Goal: Communication & Community: Answer question/provide support

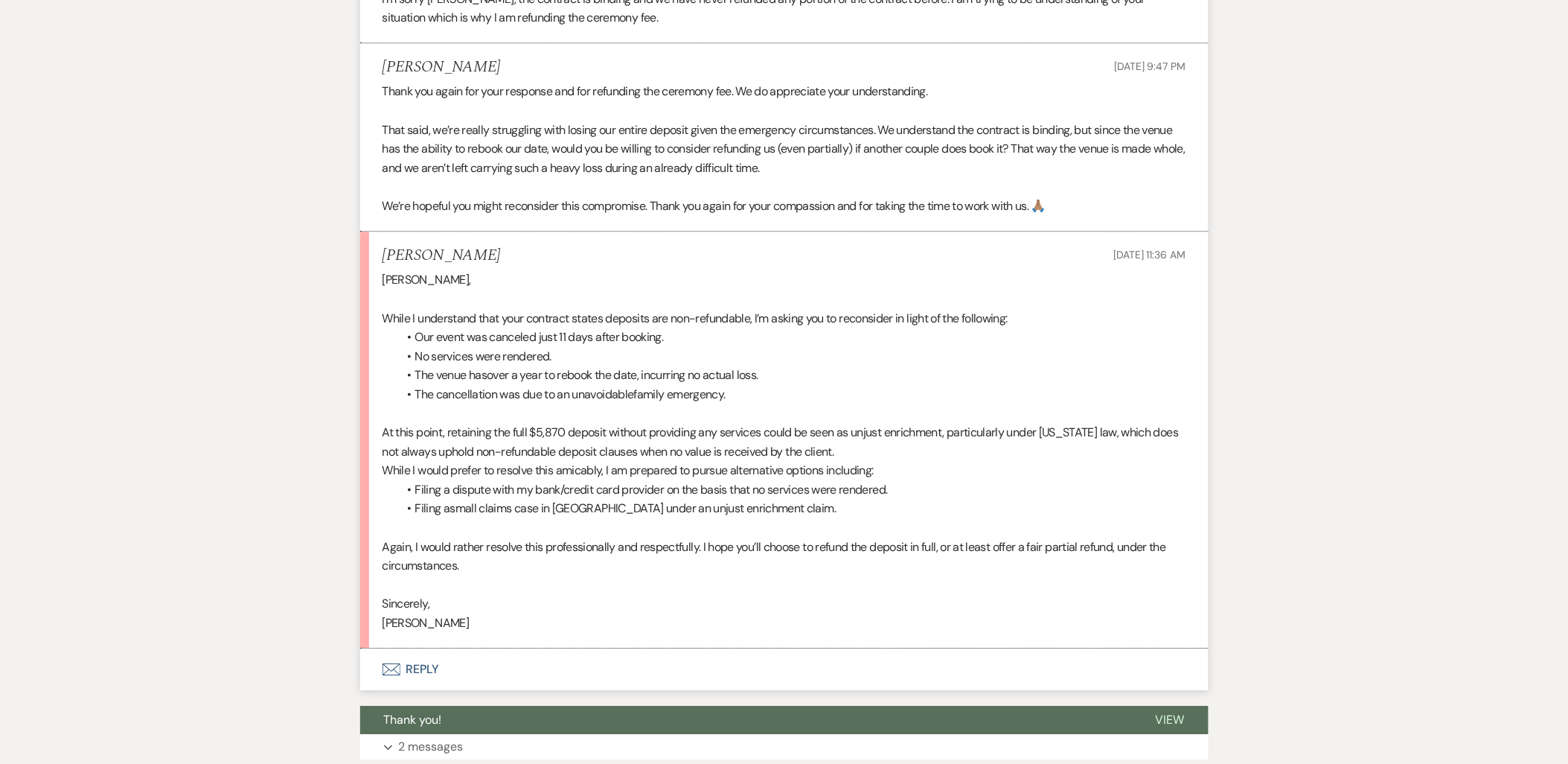
scroll to position [5512, 0]
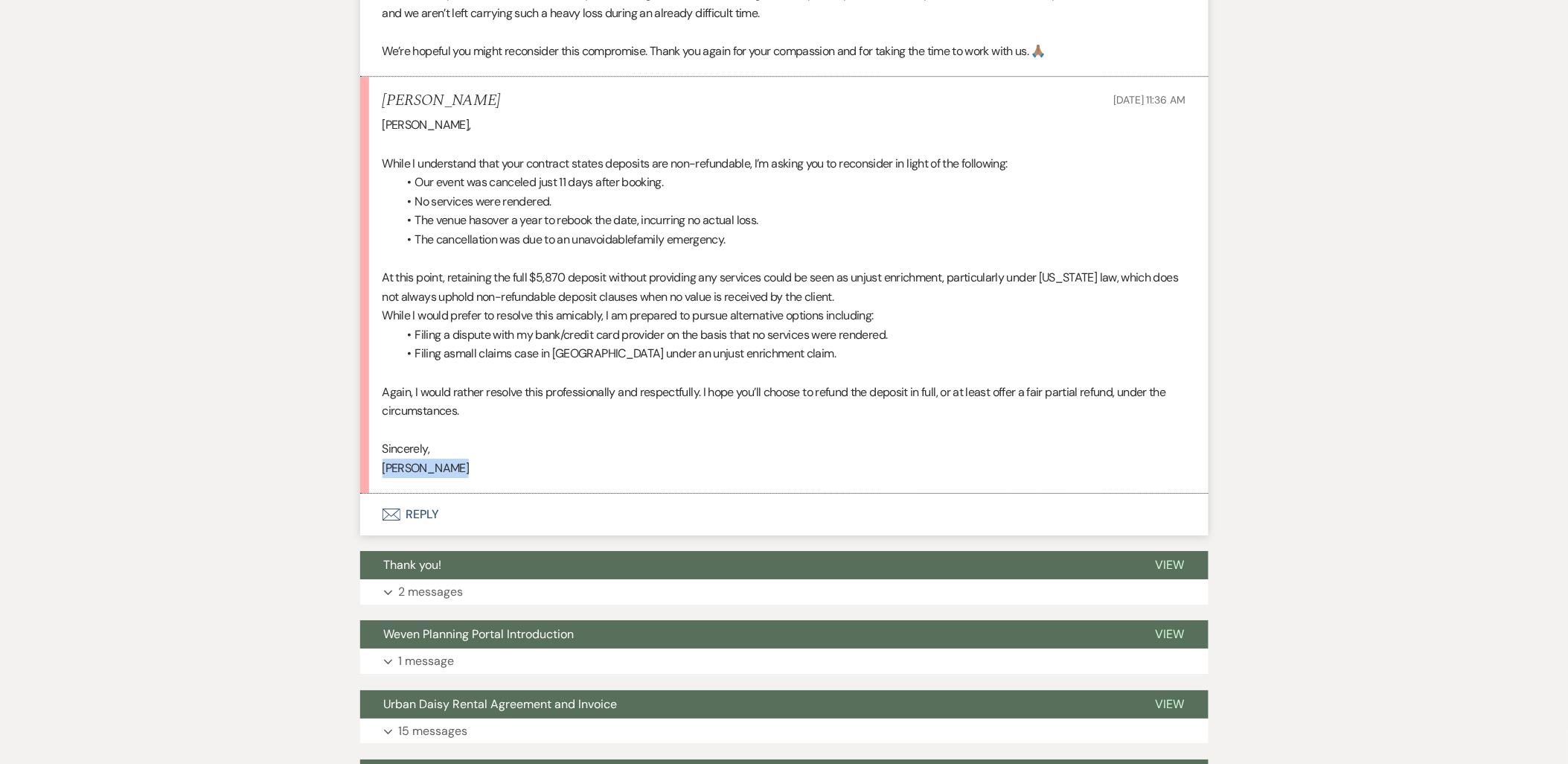
drag, startPoint x: 508, startPoint y: 481, endPoint x: 377, endPoint y: 466, distance: 131.9
click at [377, 466] on li "Taylor Clarke Sep 10, 2025, 11:36 AM Amy, While I understand that your contract…" at bounding box center [784, 285] width 848 height 417
drag, startPoint x: 467, startPoint y: 472, endPoint x: 352, endPoint y: 459, distance: 115.7
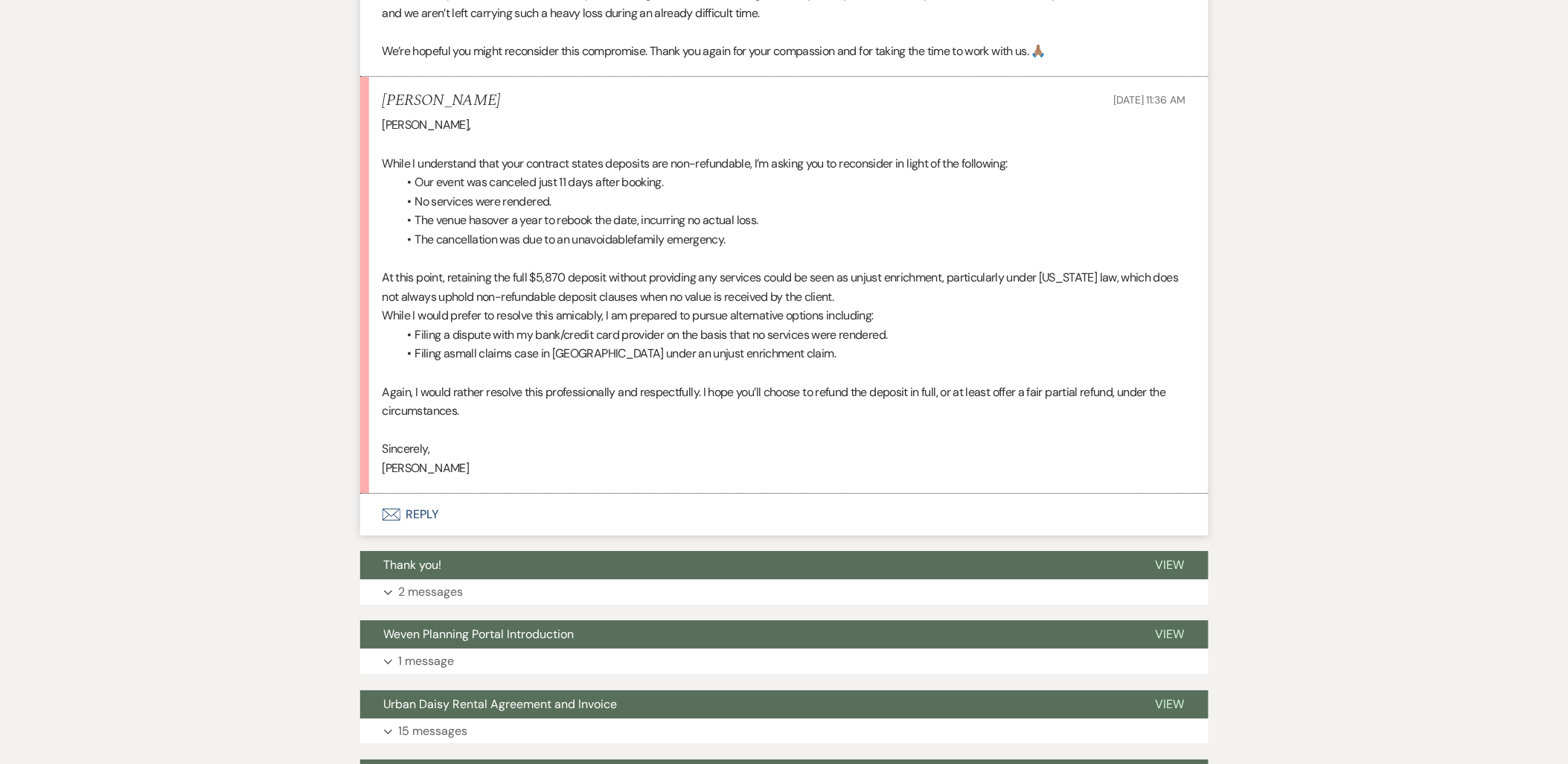
click at [408, 433] on p at bounding box center [784, 430] width 803 height 20
drag, startPoint x: 459, startPoint y: 470, endPoint x: 365, endPoint y: 456, distance: 95.0
click at [365, 456] on li "Taylor Clarke Sep 10, 2025, 11:36 AM Amy, While I understand that your contract…" at bounding box center [784, 285] width 848 height 417
drag, startPoint x: 471, startPoint y: 474, endPoint x: 372, endPoint y: 451, distance: 101.6
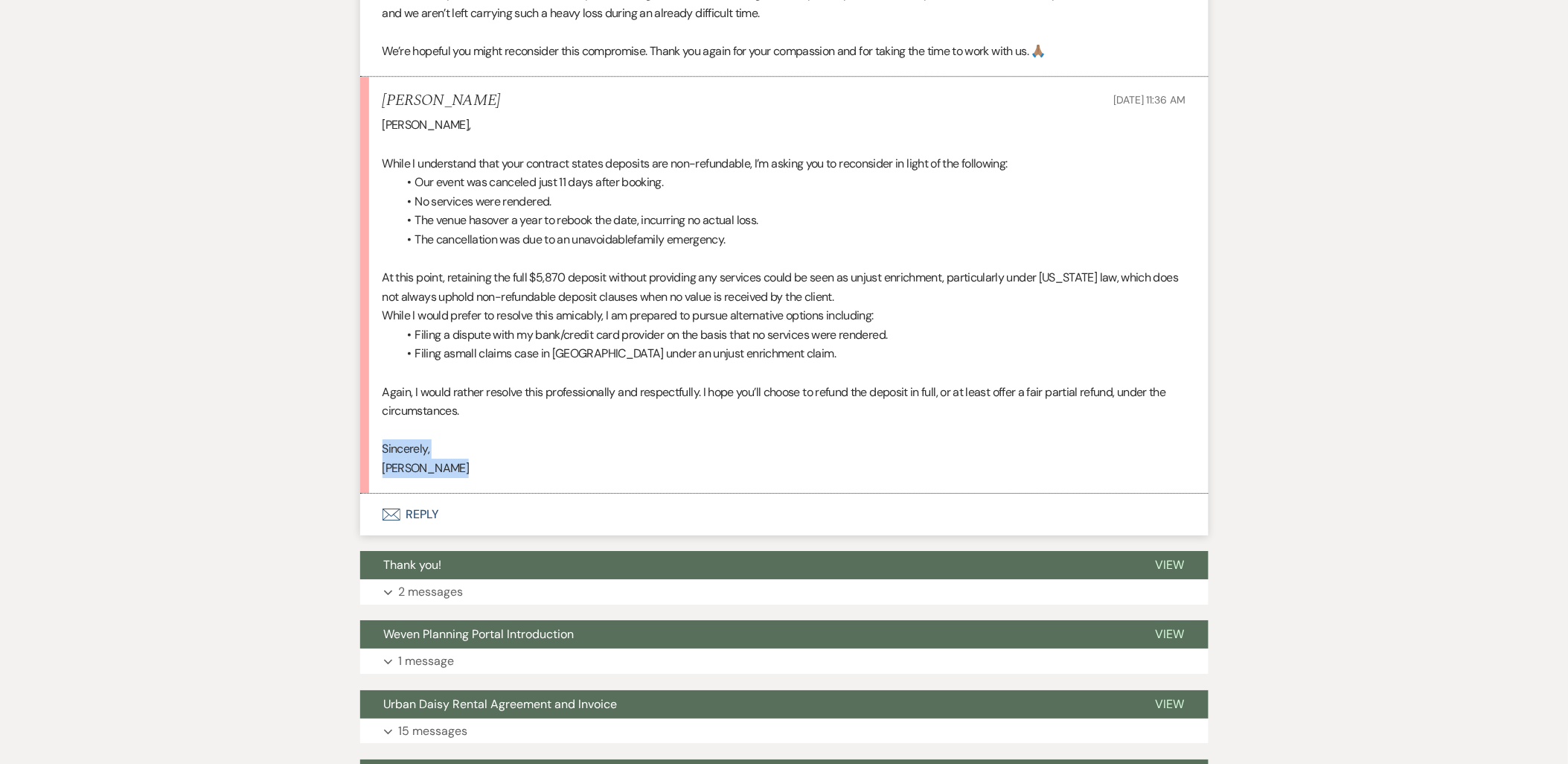
click at [372, 451] on li "Taylor Clarke Sep 10, 2025, 11:36 AM Amy, While I understand that your contract…" at bounding box center [784, 285] width 848 height 417
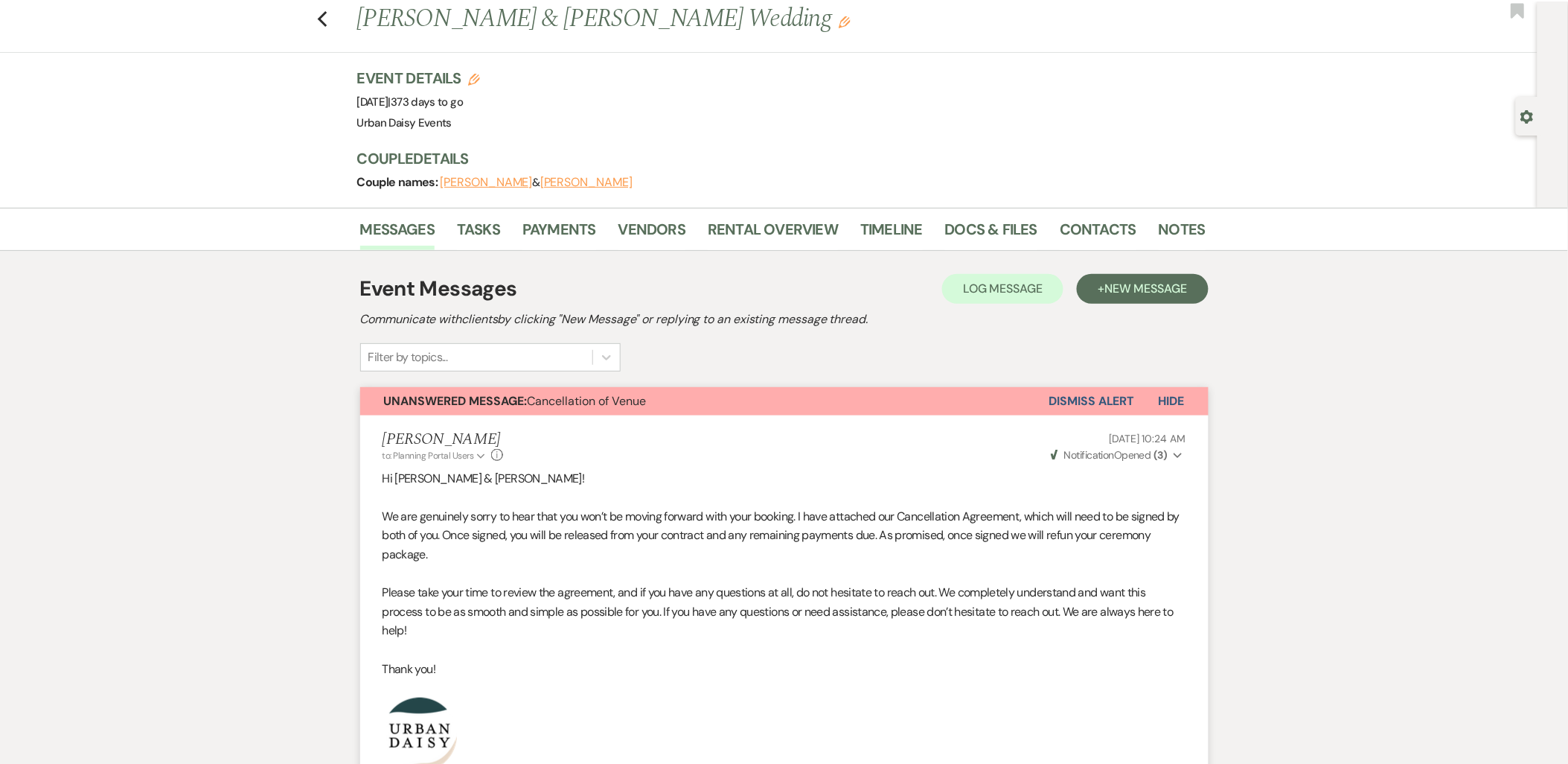
scroll to position [0, 0]
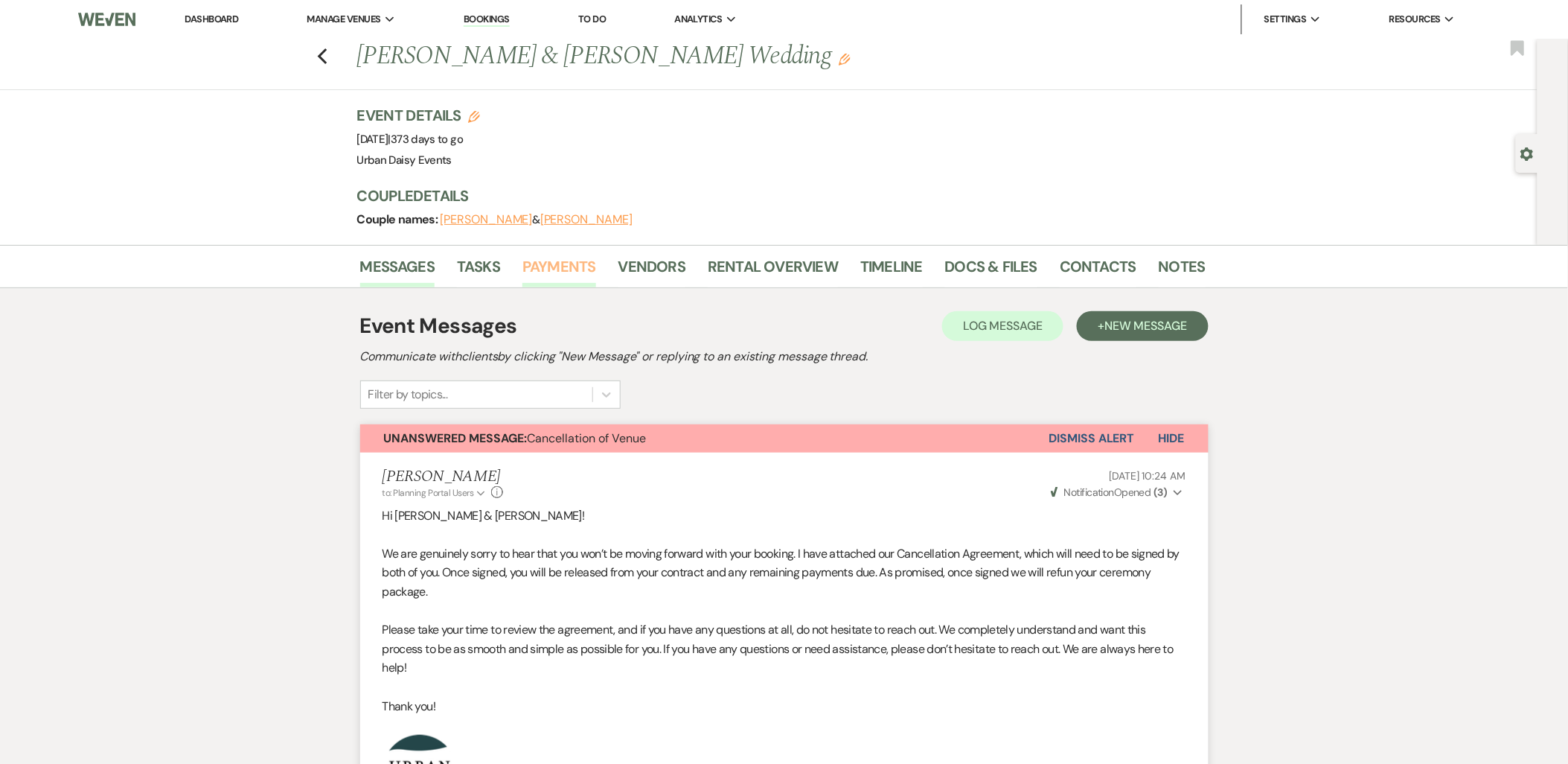
click at [580, 270] on link "Payments" at bounding box center [559, 271] width 74 height 33
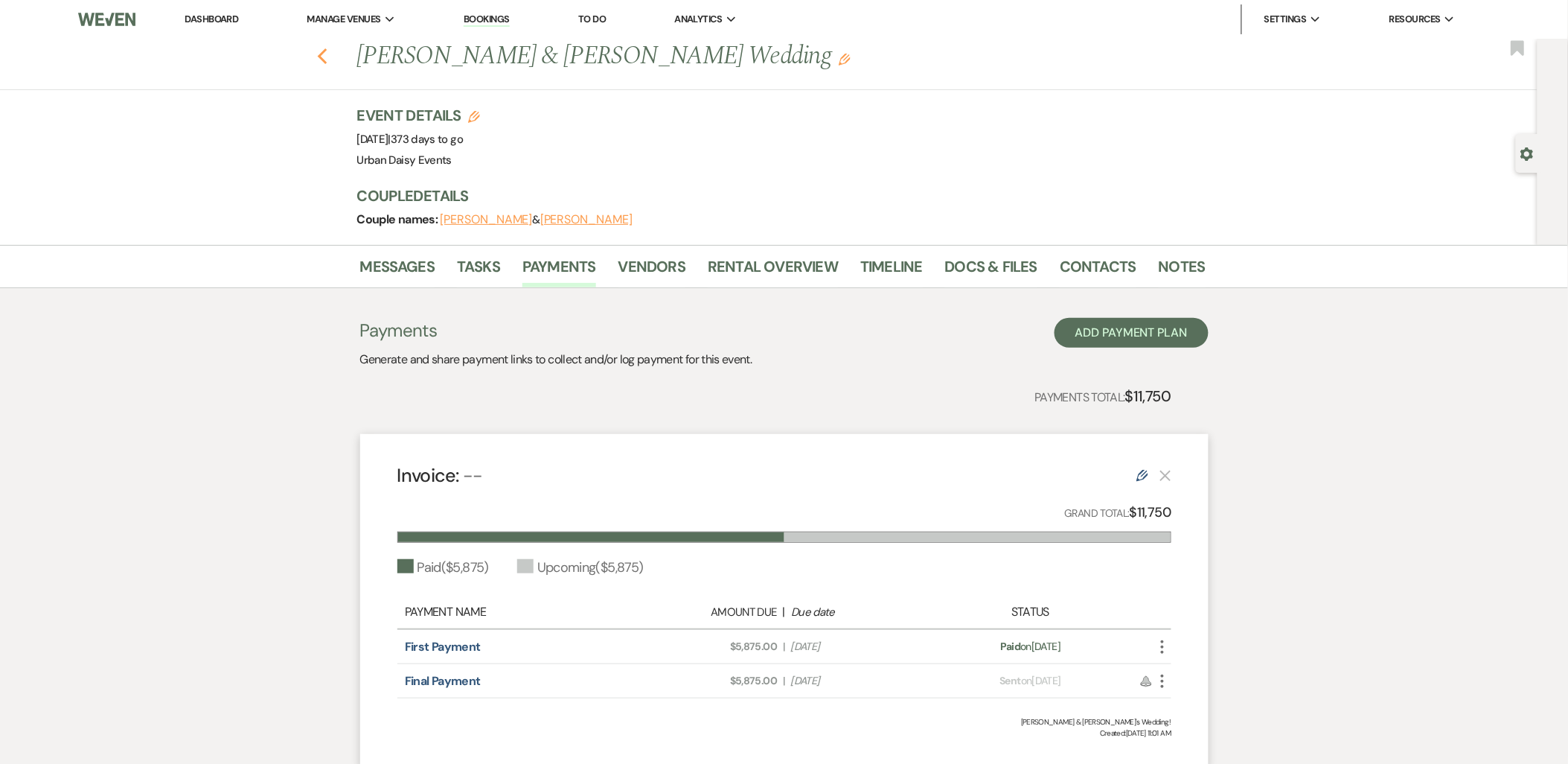
click at [327, 60] on use "button" at bounding box center [322, 56] width 9 height 16
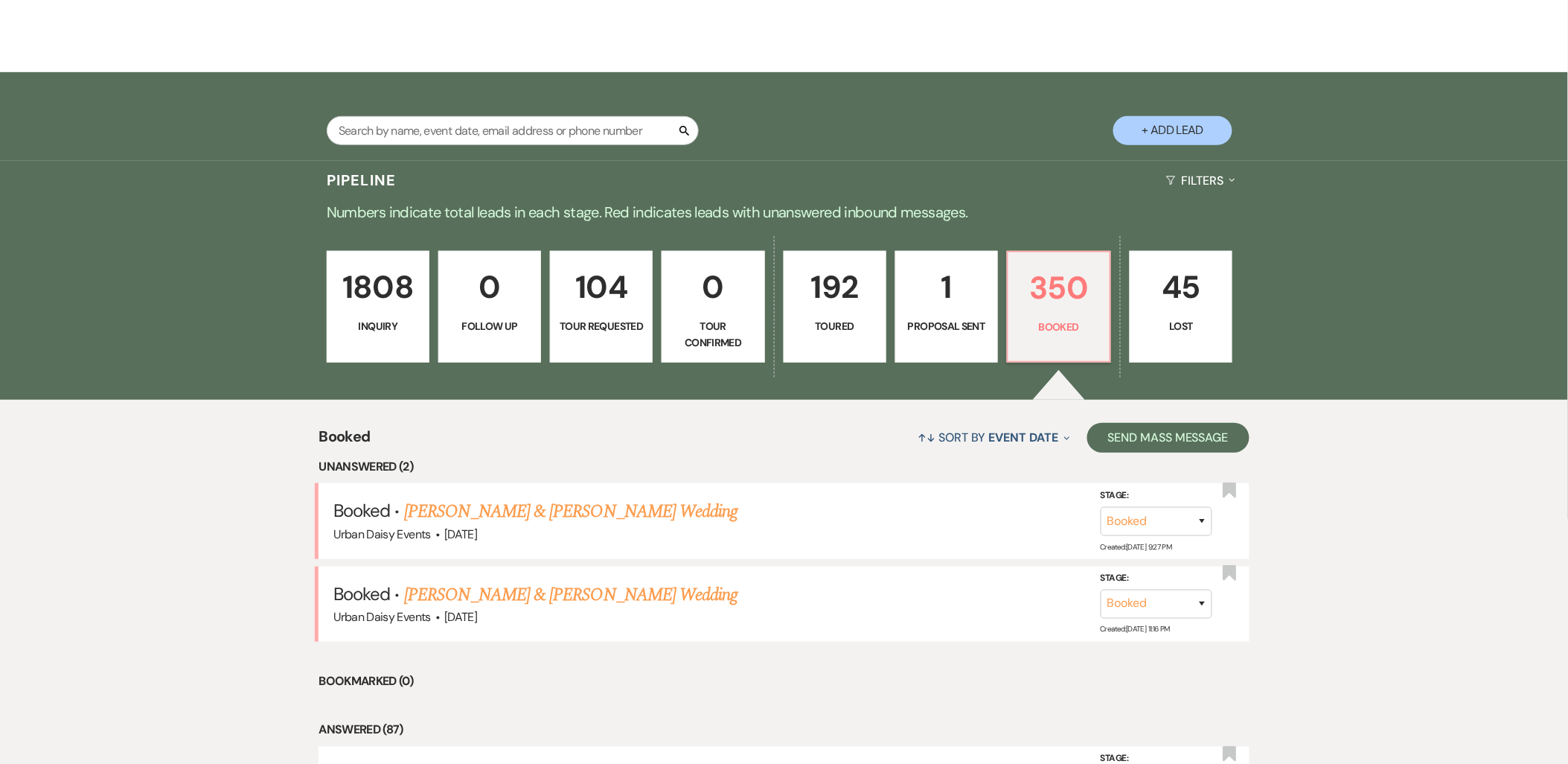
scroll to position [198, 0]
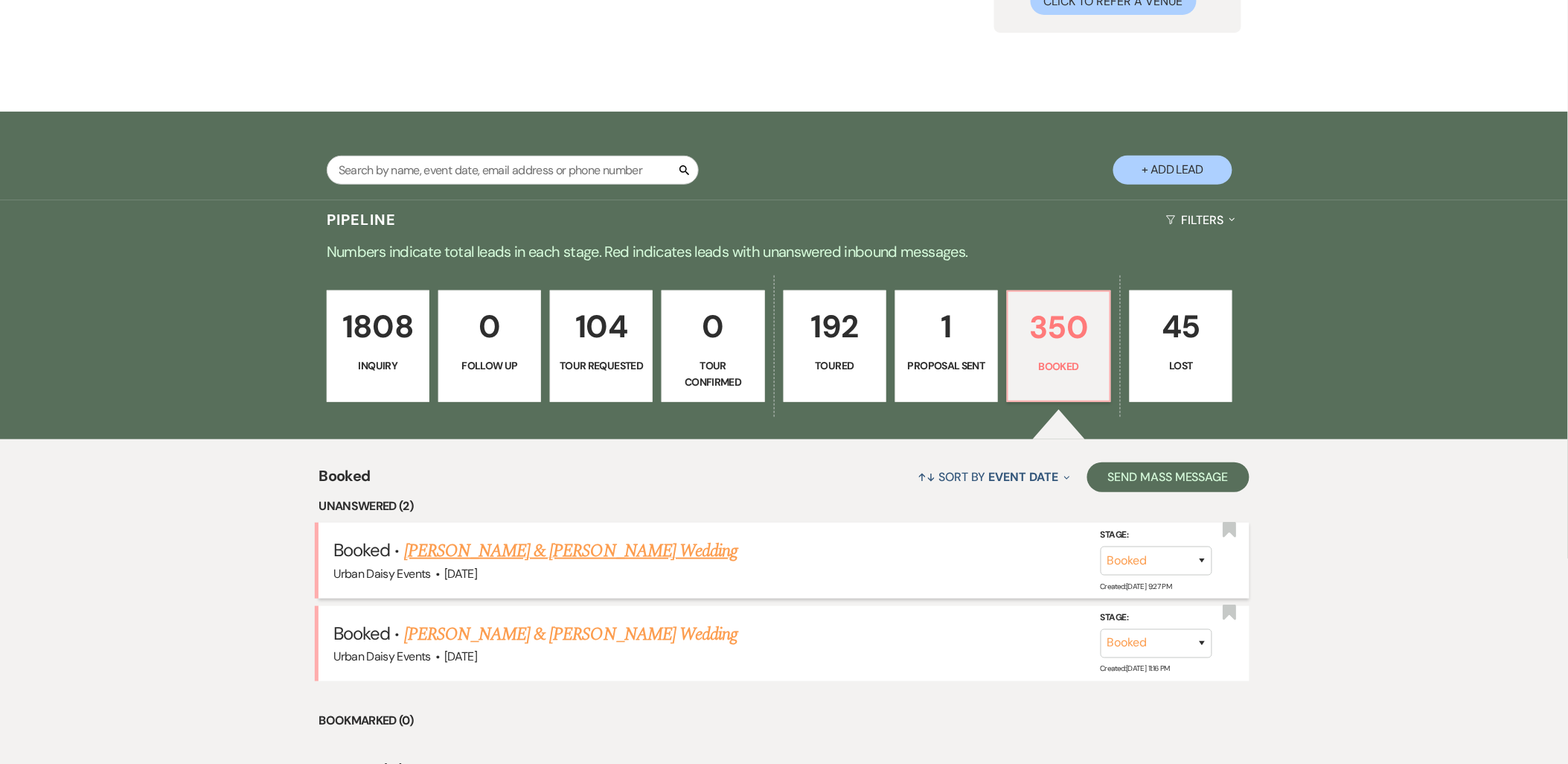
click at [517, 538] on link "[PERSON_NAME] & [PERSON_NAME] Wedding" at bounding box center [571, 551] width 333 height 27
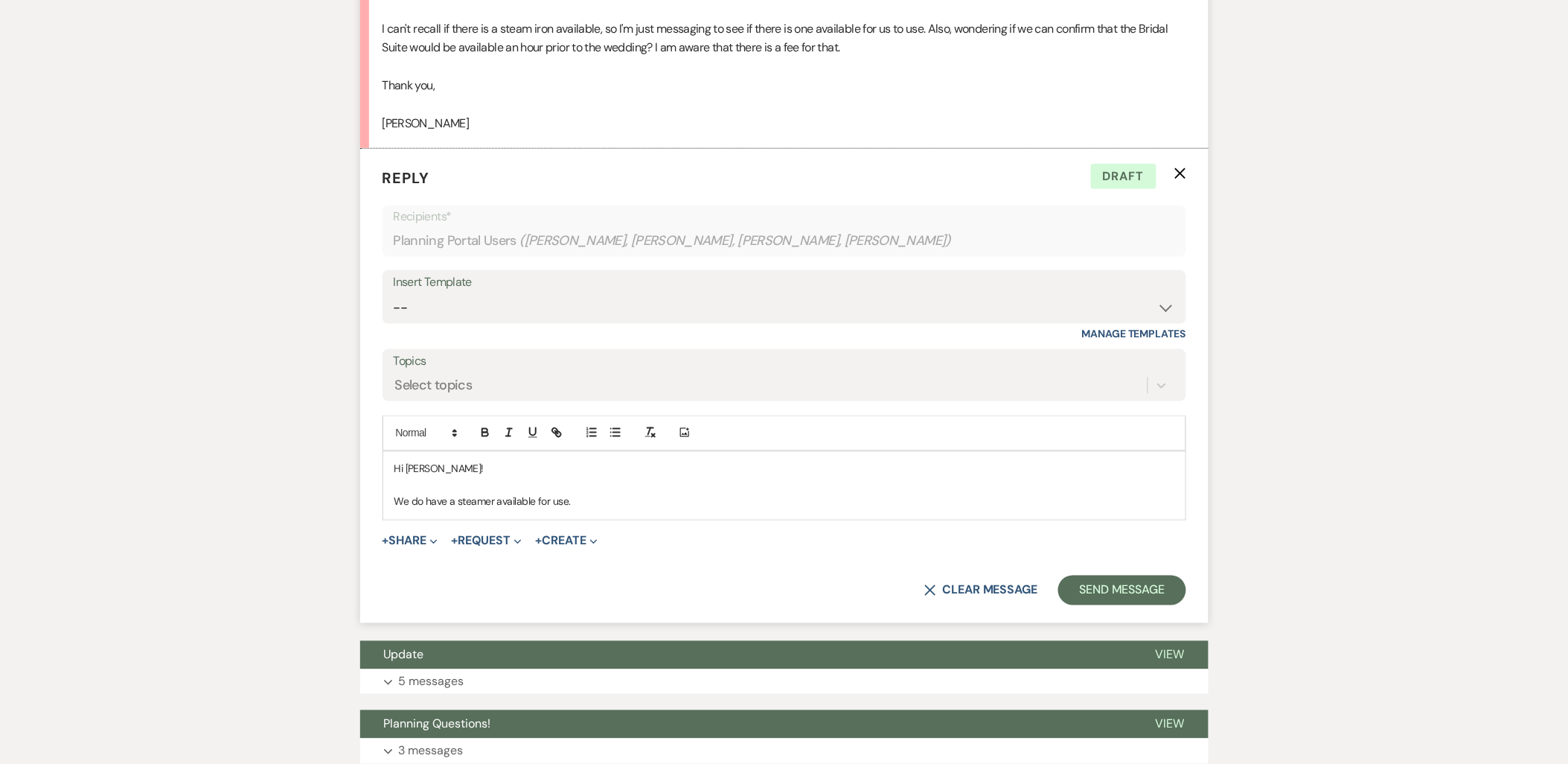
scroll to position [586, 0]
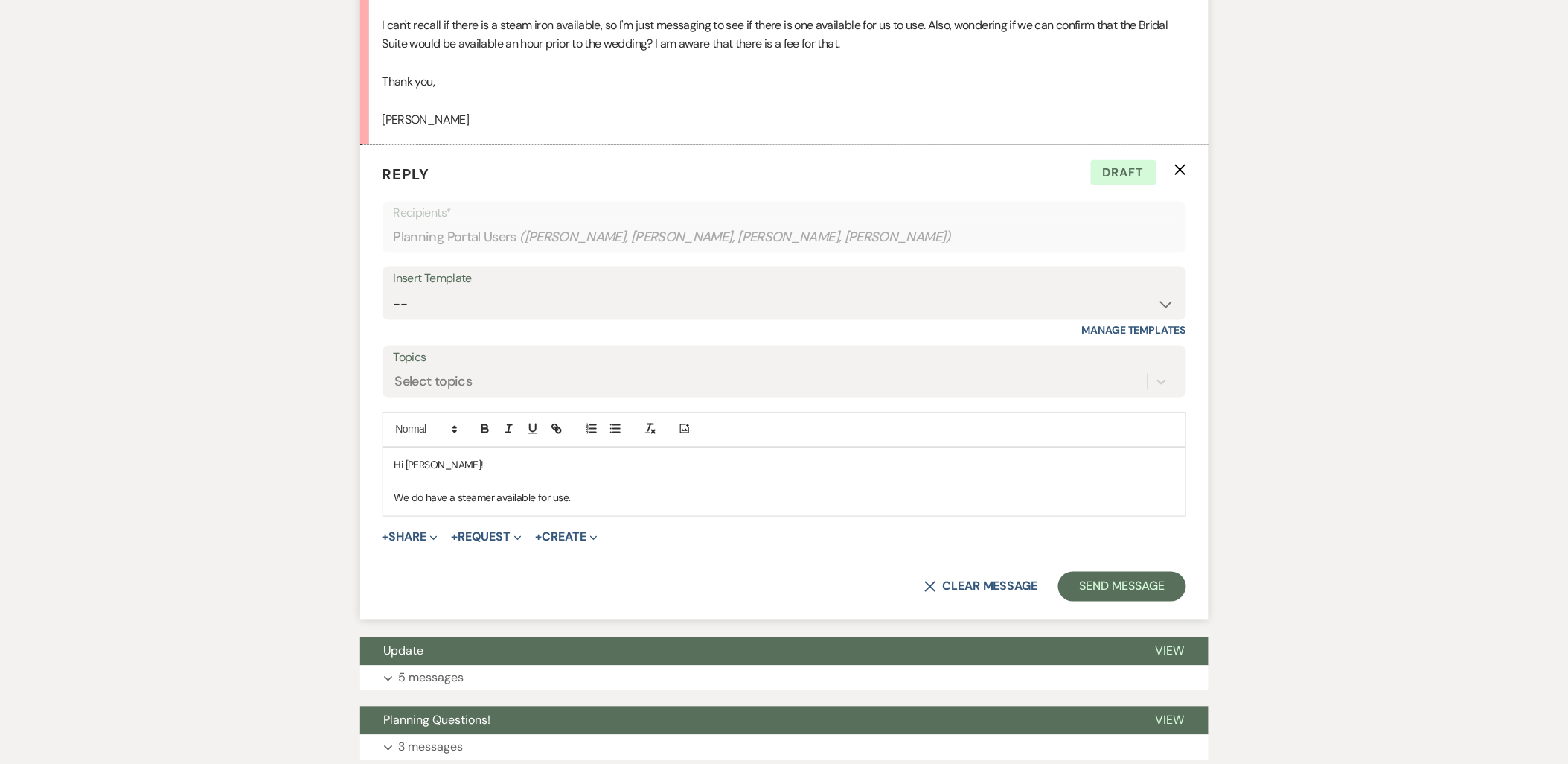
click at [597, 488] on p at bounding box center [784, 481] width 780 height 16
click at [596, 497] on p "We do have a steamer available for use." at bounding box center [784, 497] width 780 height 16
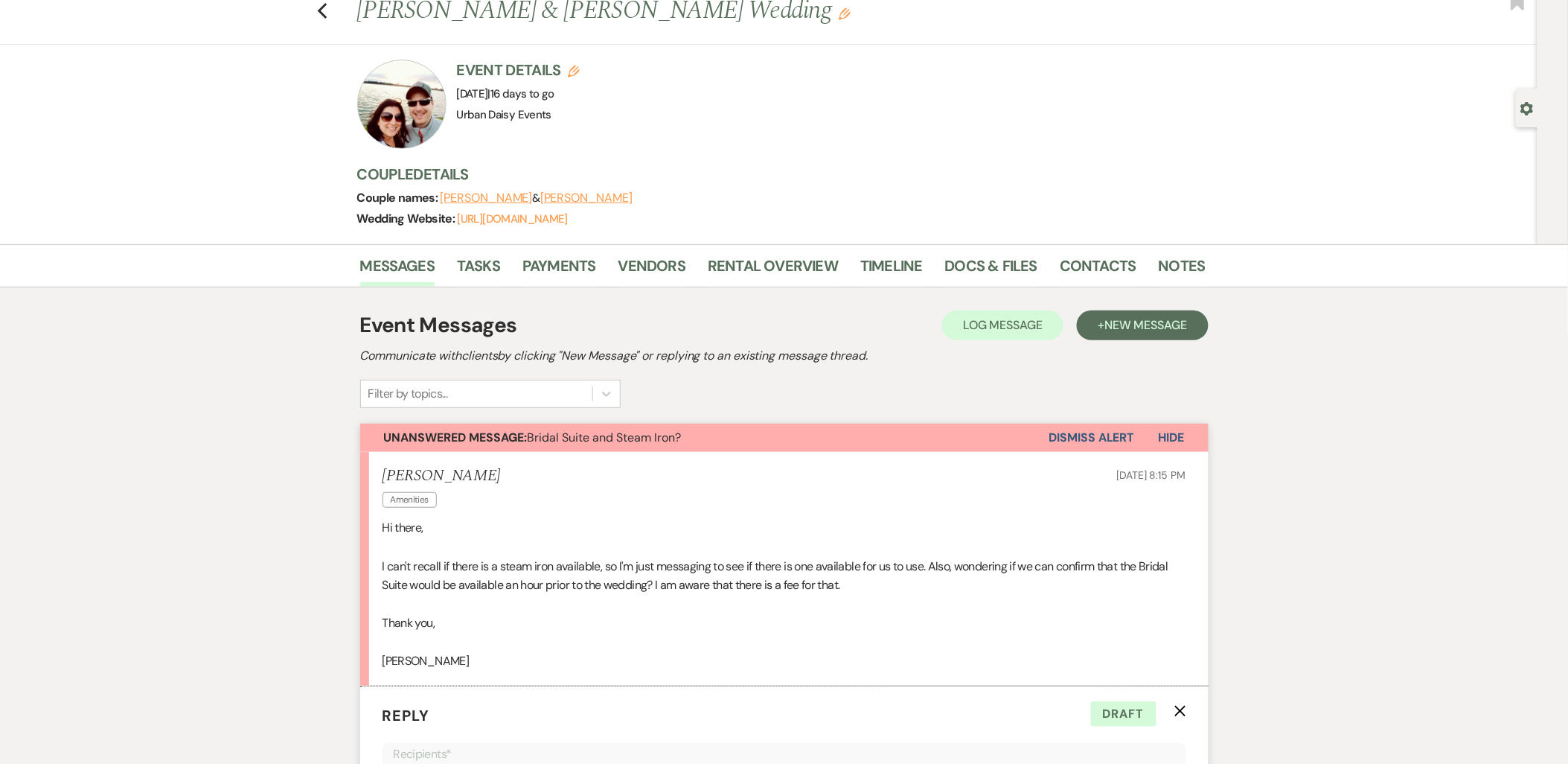
scroll to position [0, 0]
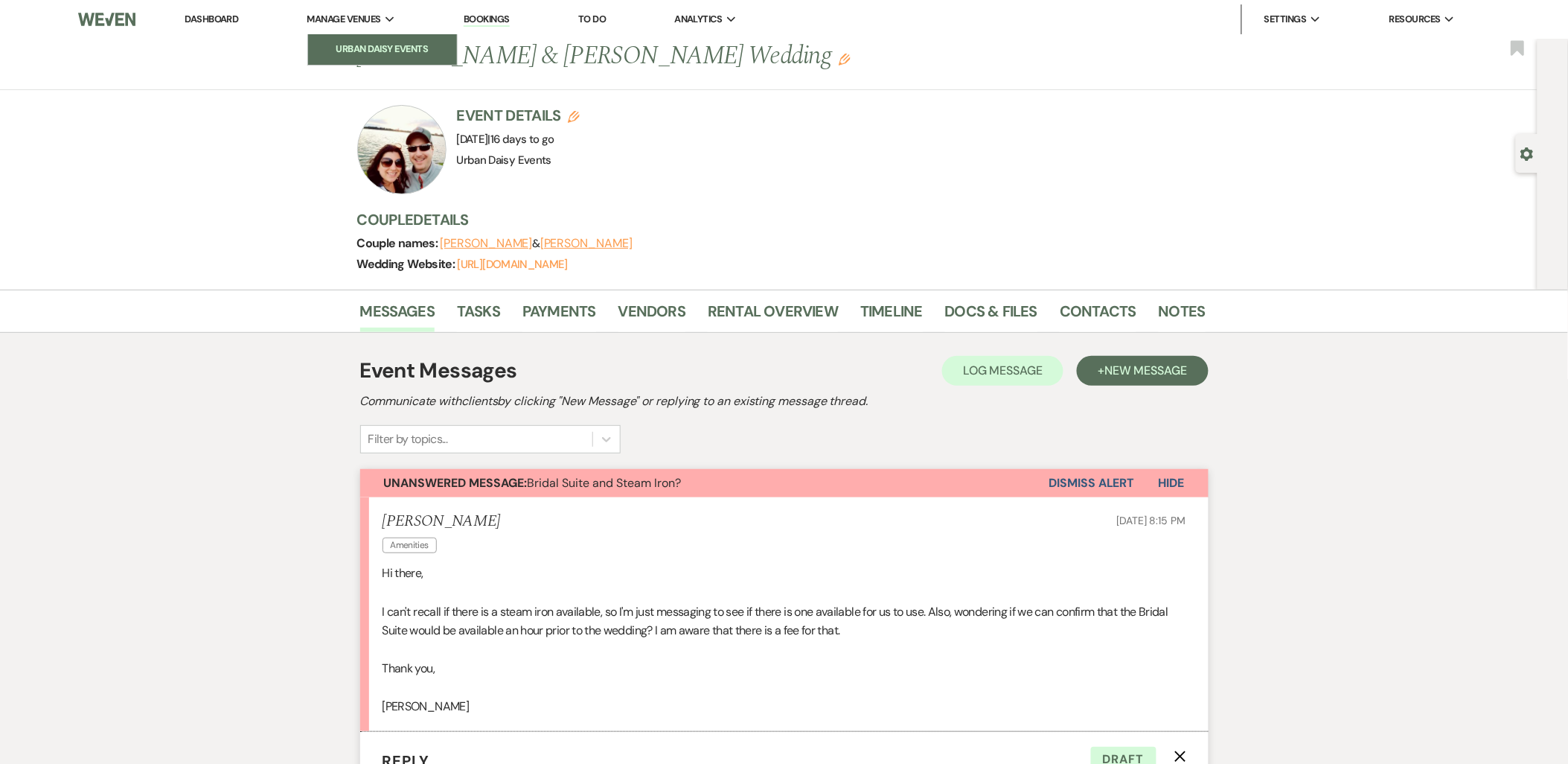
click at [382, 37] on link "Urban Daisy Events" at bounding box center [382, 50] width 149 height 30
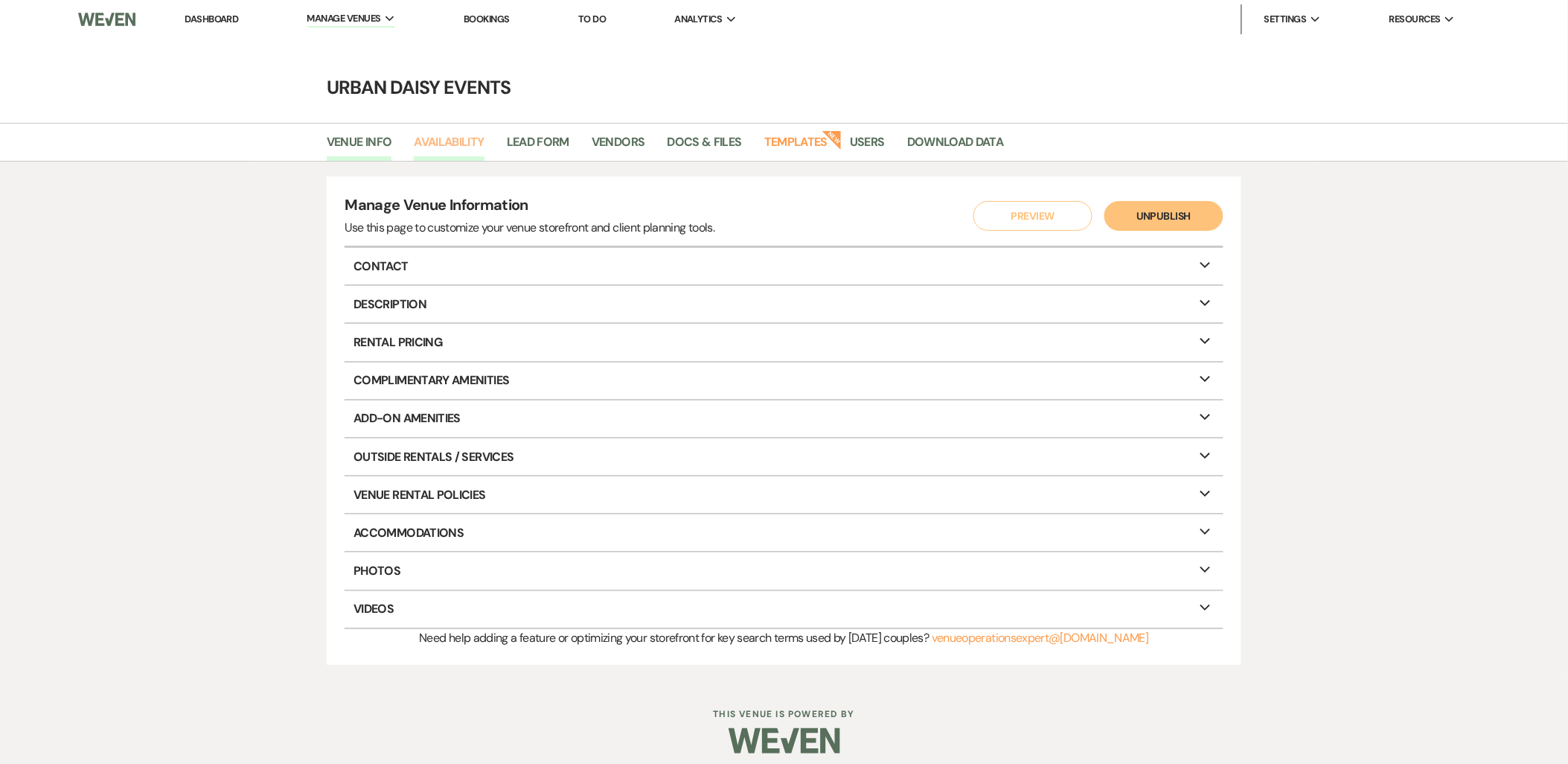
click at [445, 140] on link "Availability" at bounding box center [448, 146] width 70 height 28
select select "2"
select select "2026"
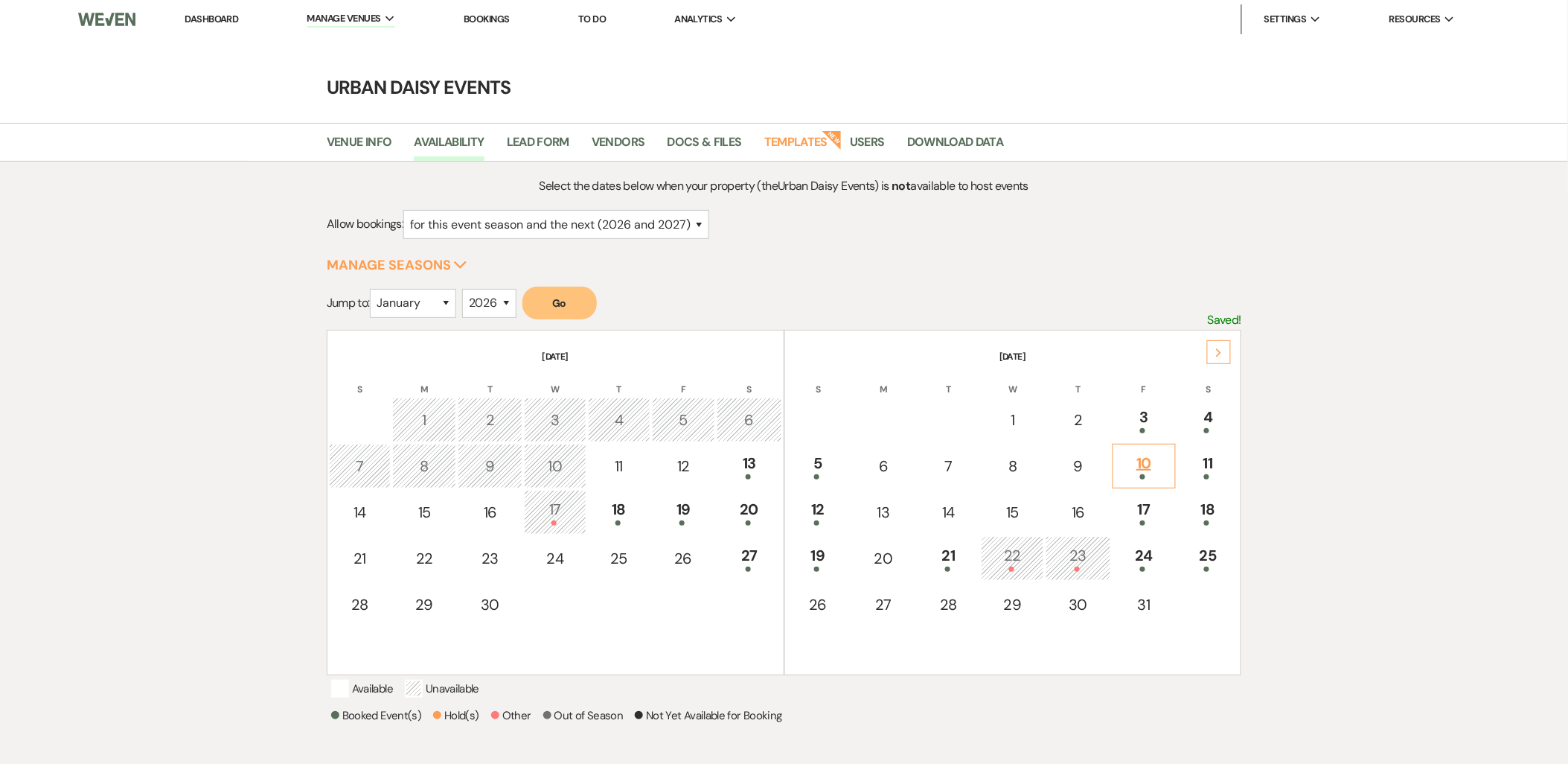
click at [1156, 469] on div "10" at bounding box center [1144, 464] width 47 height 27
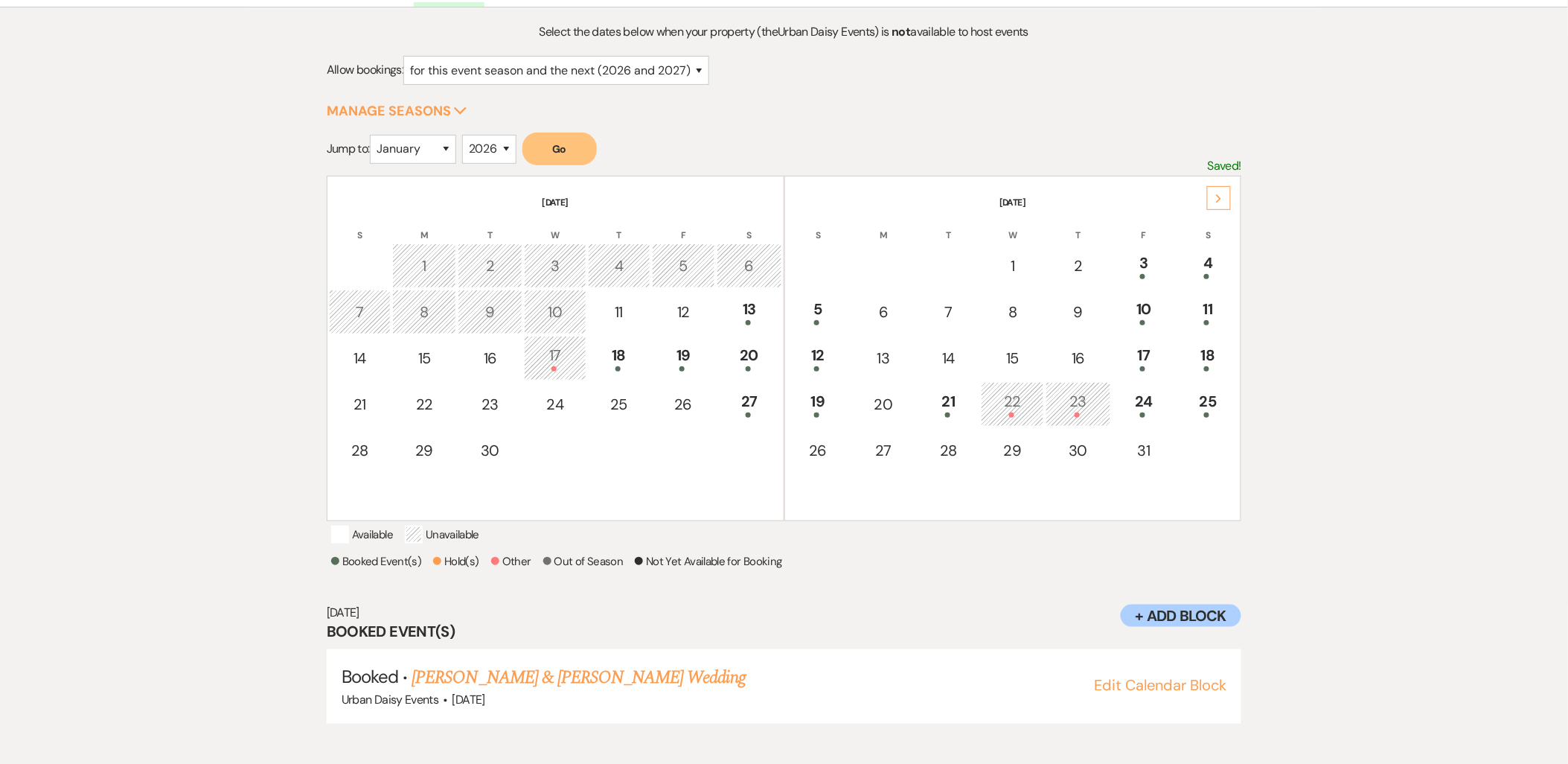
scroll to position [154, 0]
click at [586, 687] on link "Sara Roufs & Dustin Drown's Wedding" at bounding box center [579, 676] width 333 height 27
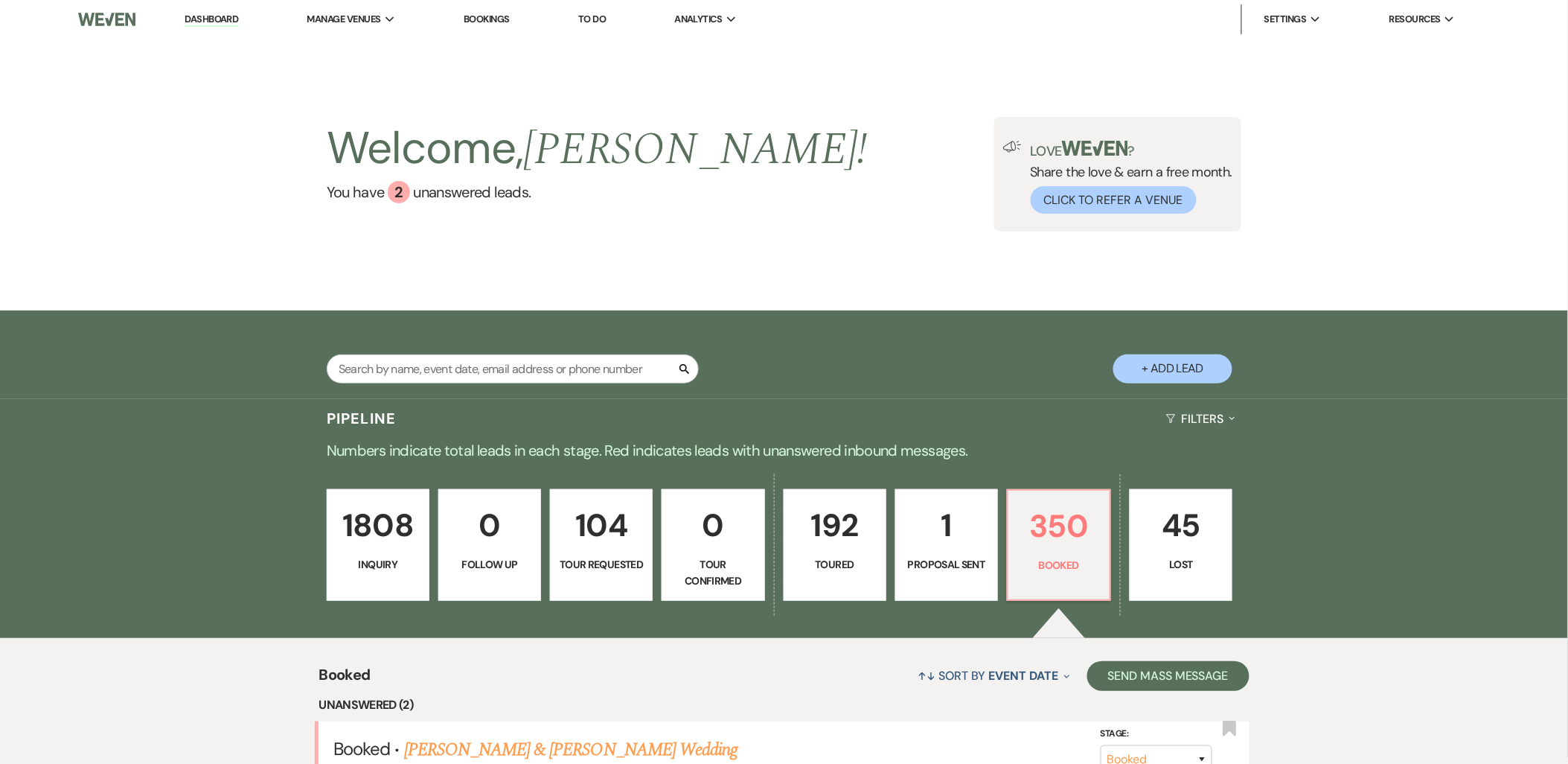
drag, startPoint x: 378, startPoint y: 45, endPoint x: 474, endPoint y: 169, distance: 156.8
click at [0, 0] on li "Urban Daisy Events" at bounding box center [0, 0] width 0 height 0
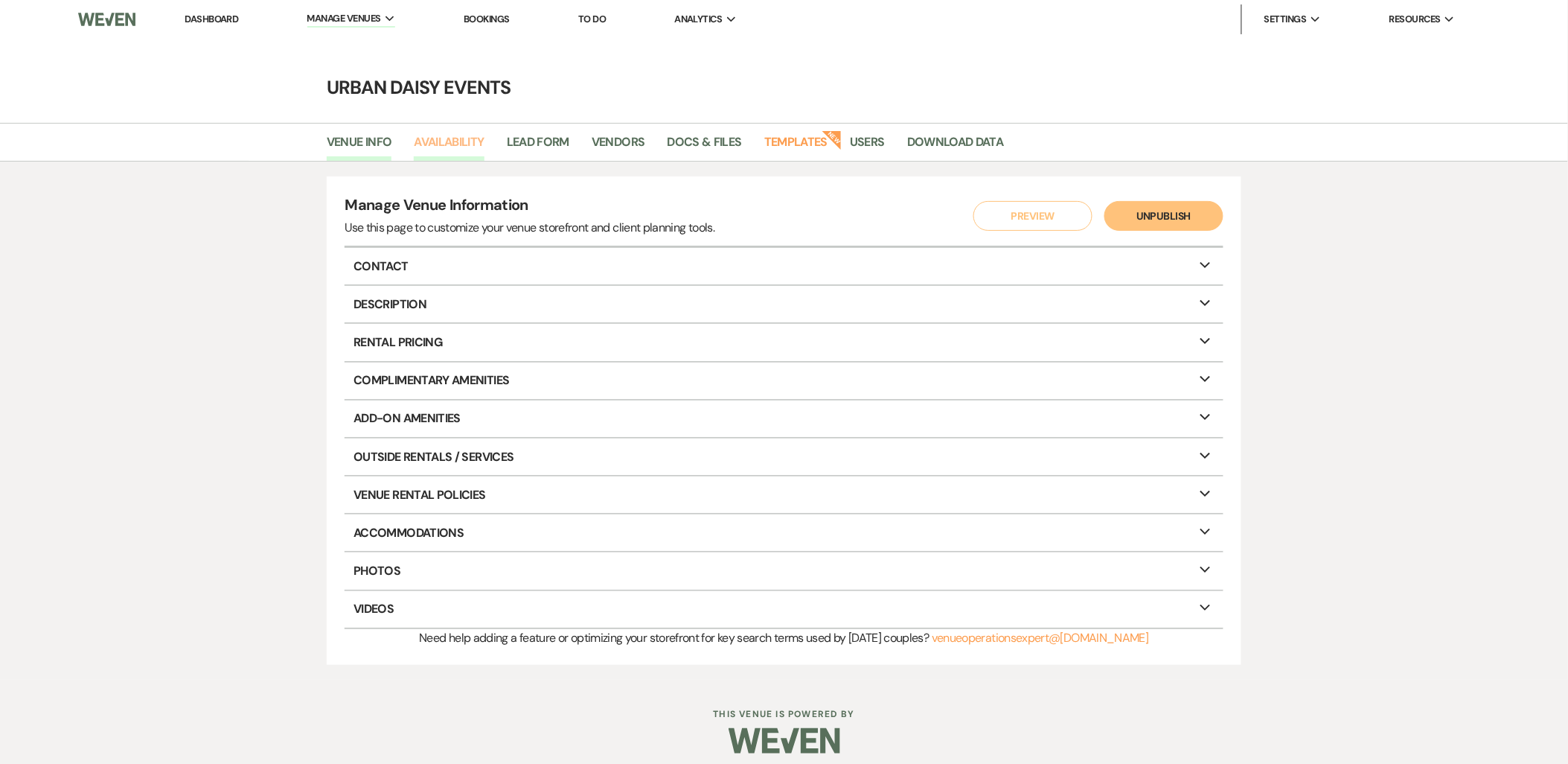
click at [459, 147] on link "Availability" at bounding box center [448, 146] width 70 height 28
select select "2"
select select "2026"
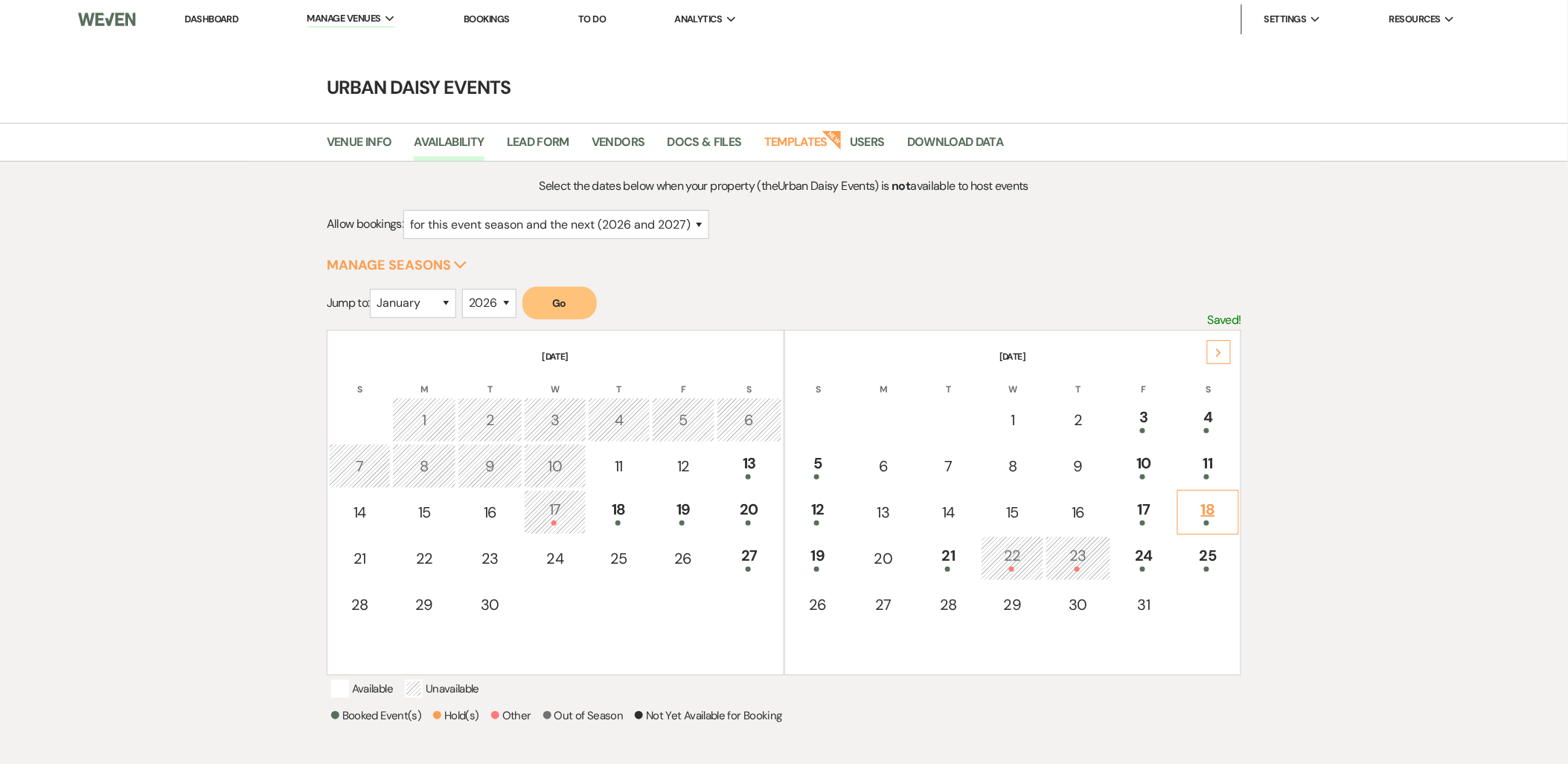
click at [1202, 509] on div "18" at bounding box center [1208, 511] width 45 height 27
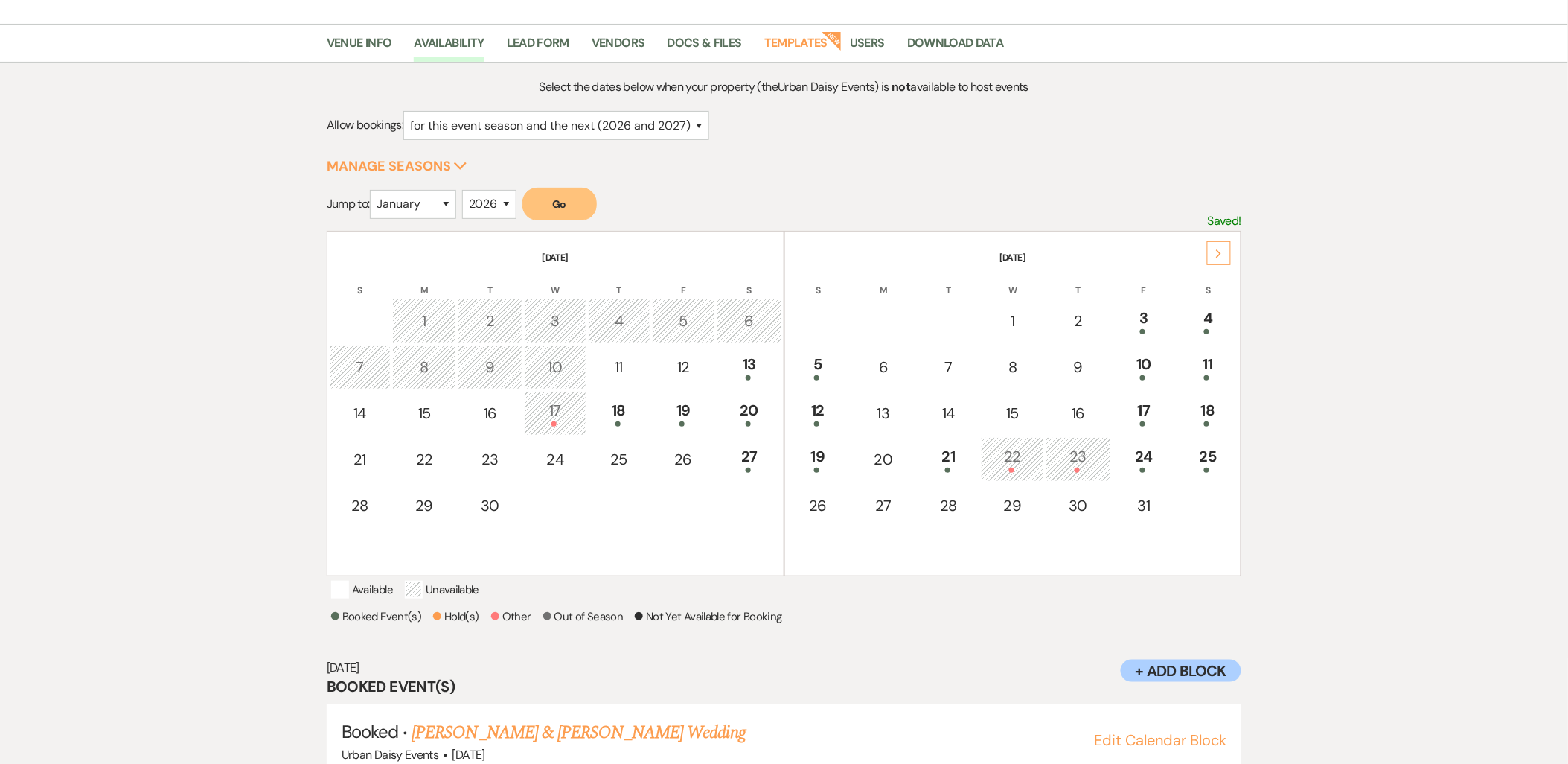
scroll to position [154, 0]
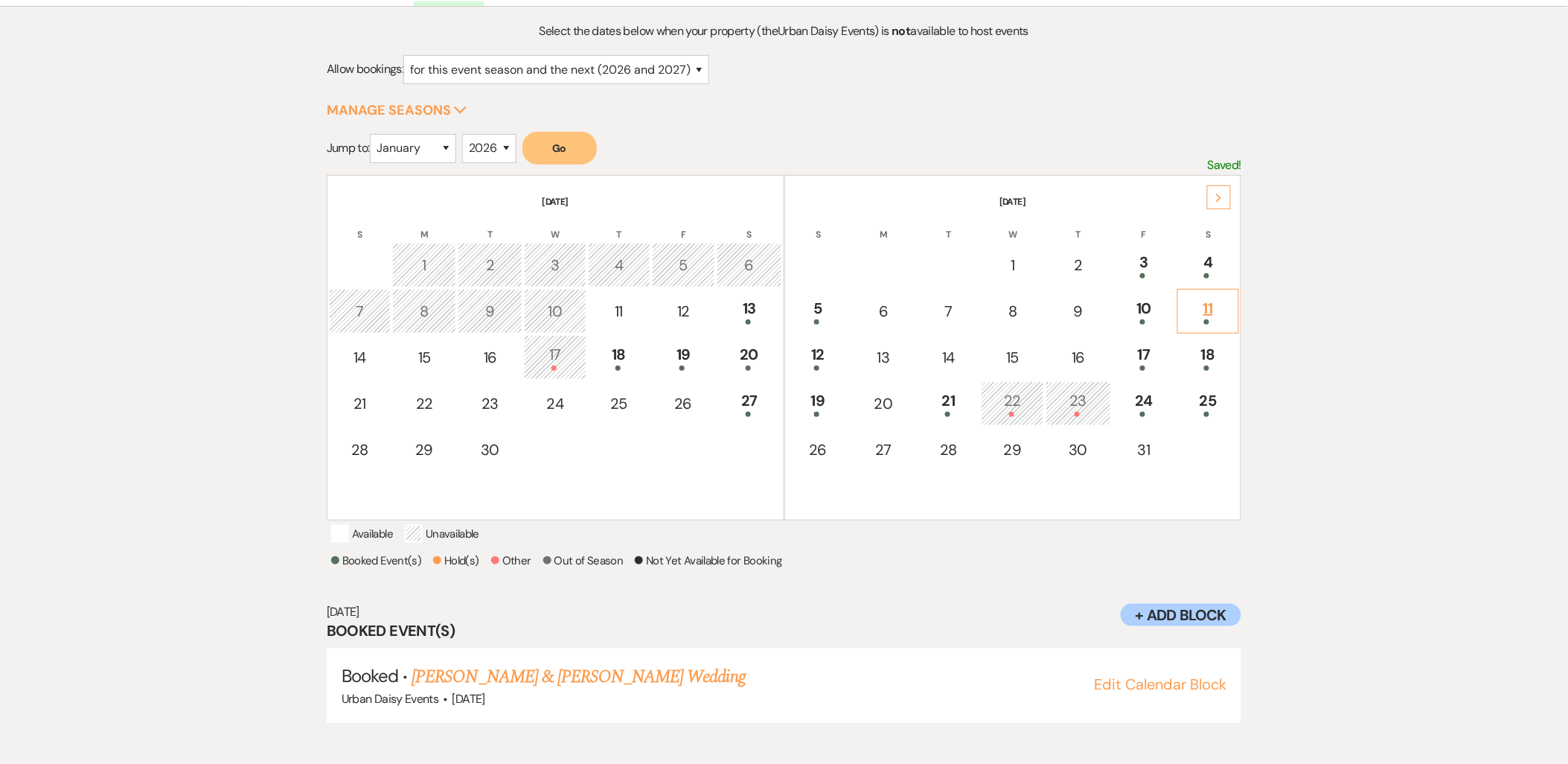
click at [1202, 303] on div "11" at bounding box center [1208, 310] width 45 height 27
click at [663, 683] on link "Blake Sweeney & Marissa Preggo's Wedding" at bounding box center [583, 676] width 344 height 27
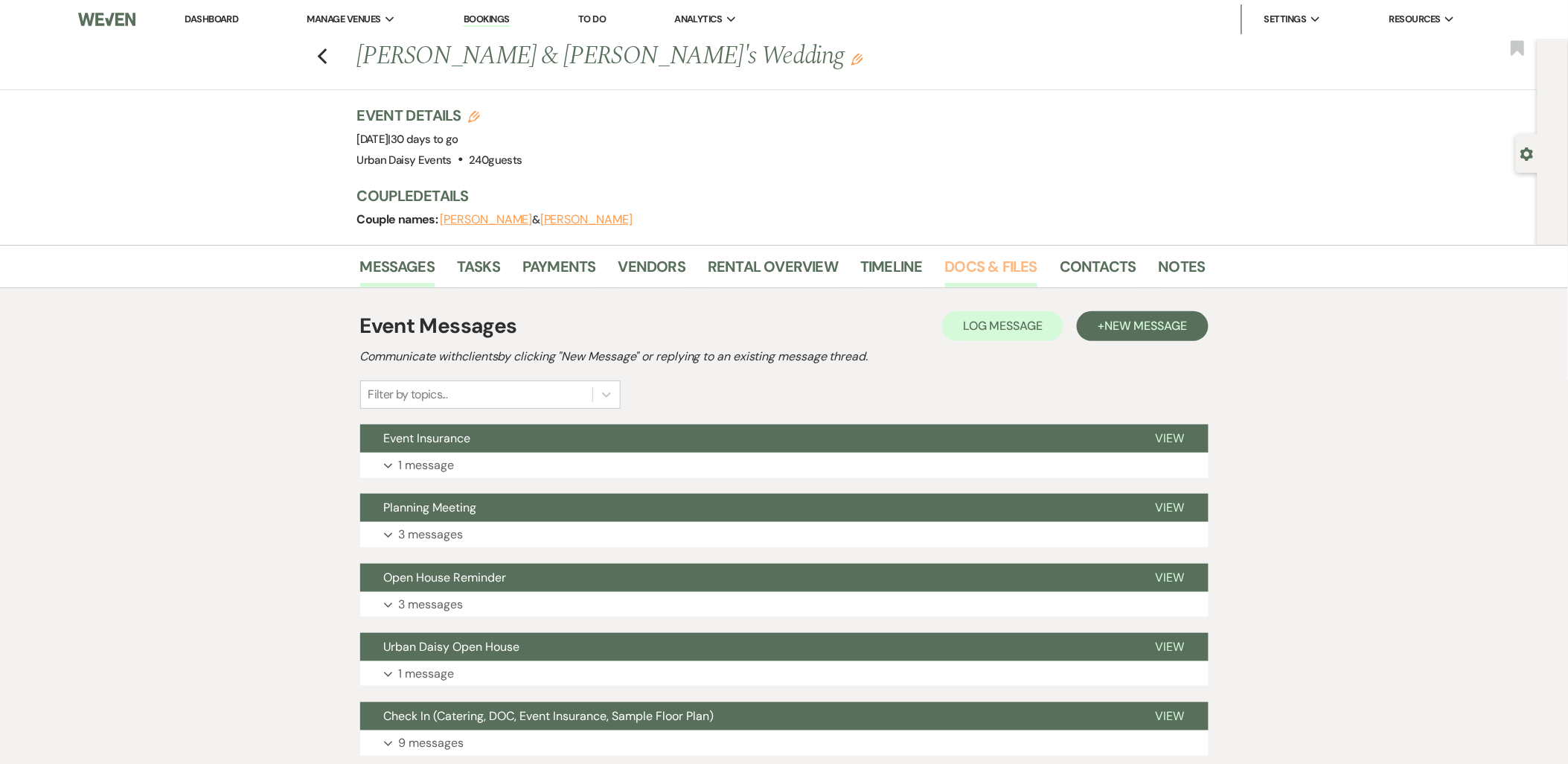
click at [1010, 271] on link "Docs & Files" at bounding box center [990, 271] width 93 height 33
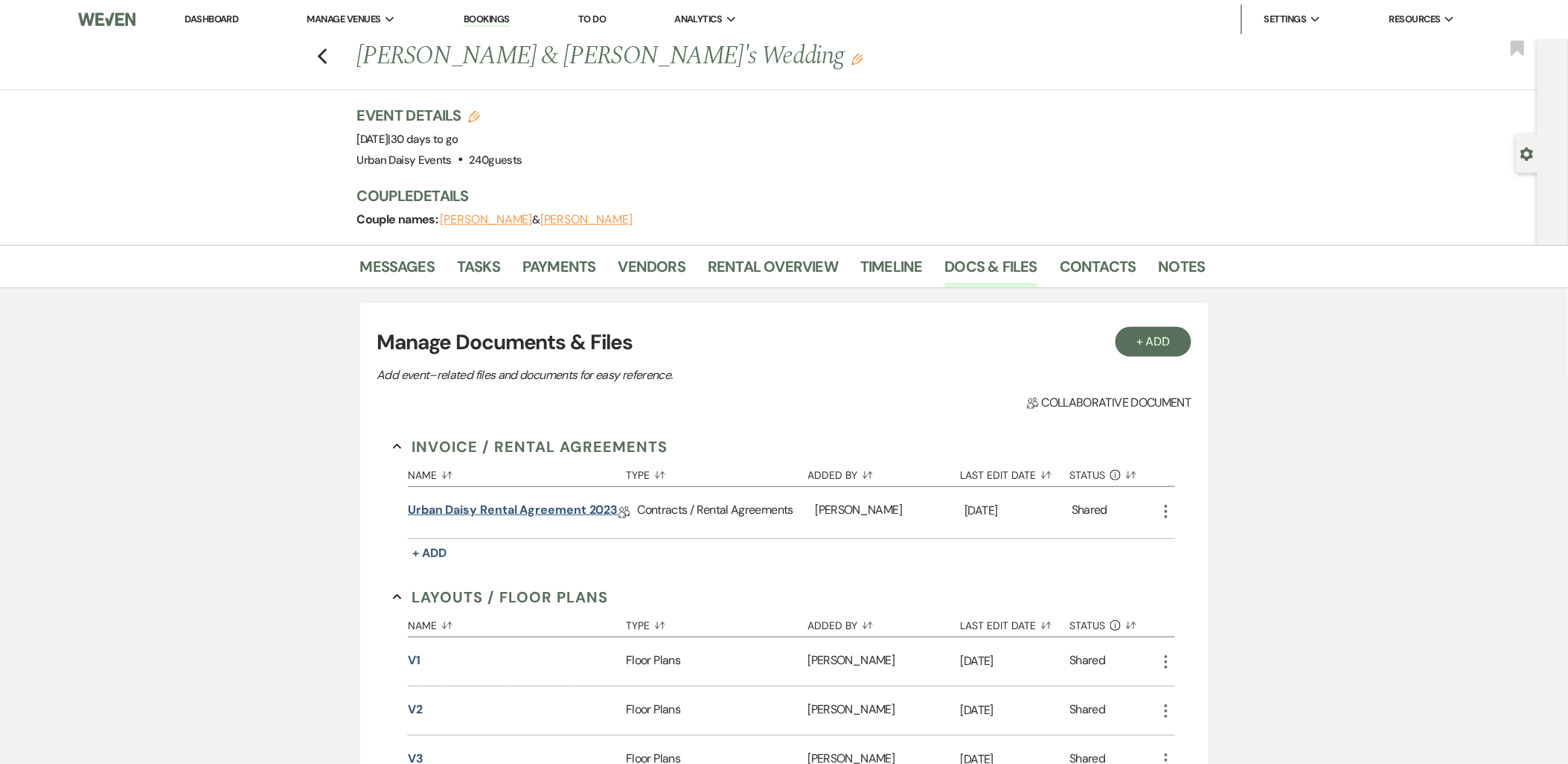
click at [555, 509] on link "Urban Daisy Rental Agreement 2023" at bounding box center [513, 512] width 210 height 23
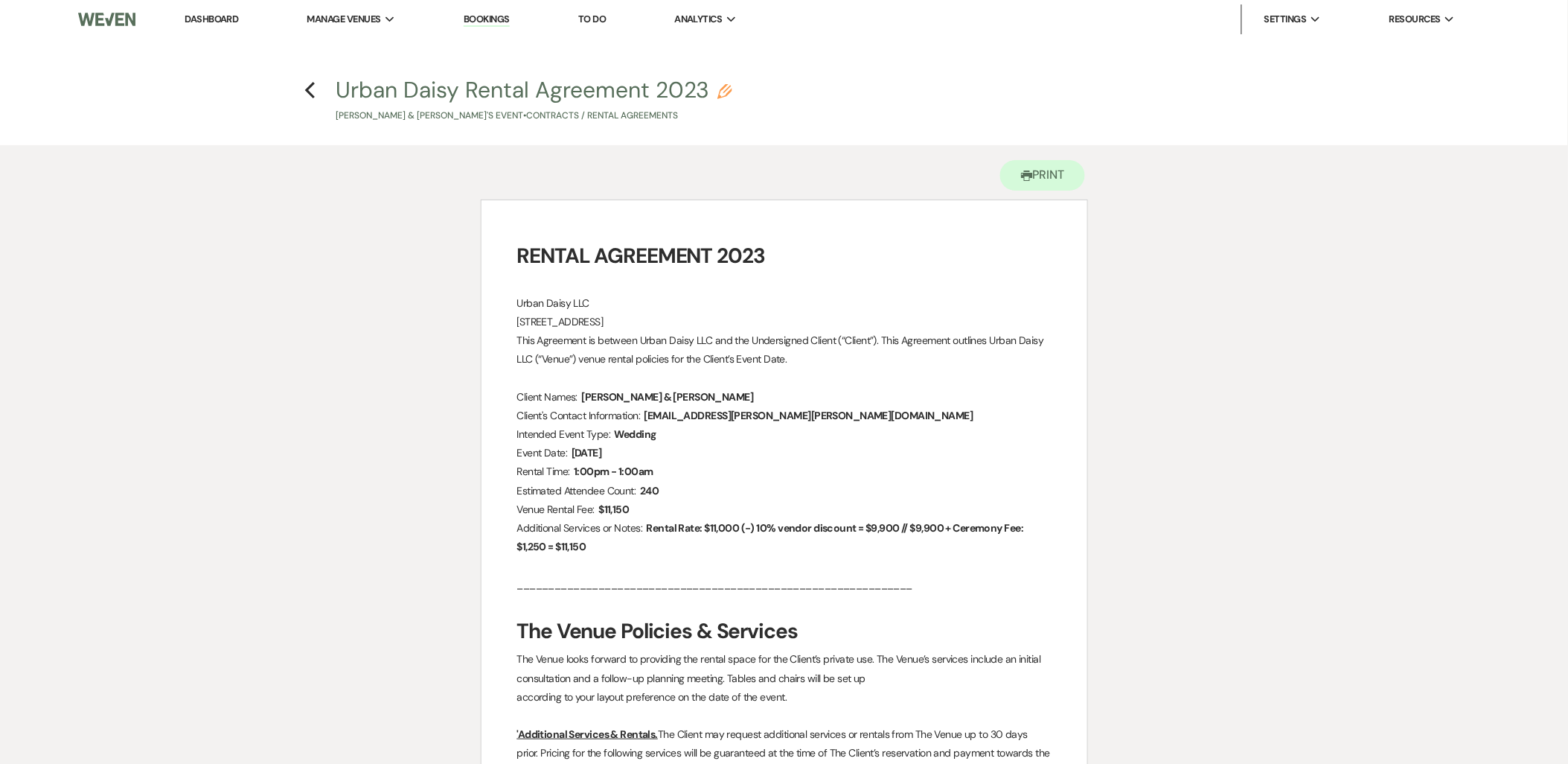
click at [216, 18] on link "Dashboard" at bounding box center [211, 20] width 53 height 13
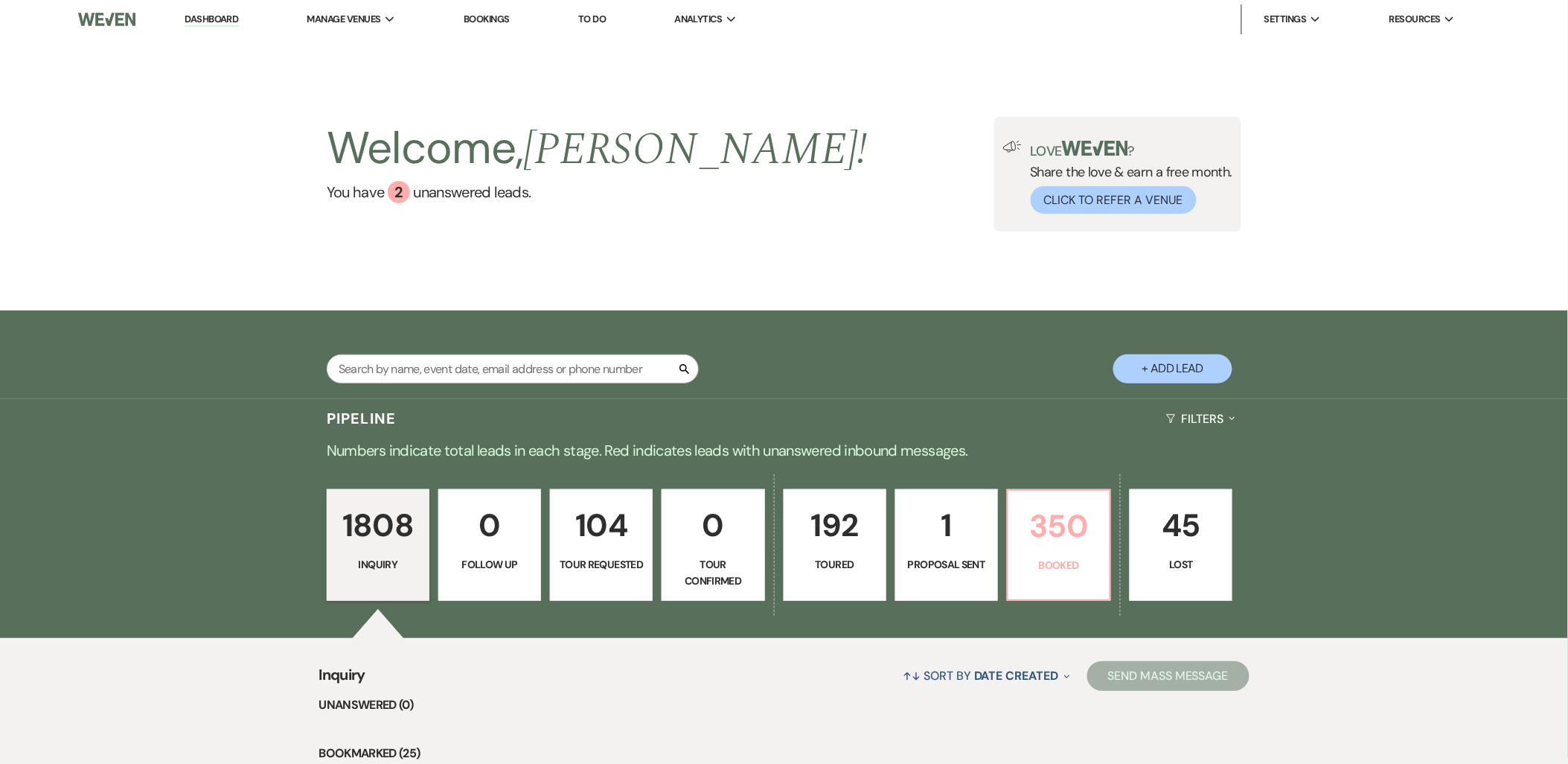
click at [1019, 532] on p "350" at bounding box center [1059, 525] width 83 height 50
click at [1006, 392] on div "Search + Add Lead" at bounding box center [784, 356] width 1072 height 78
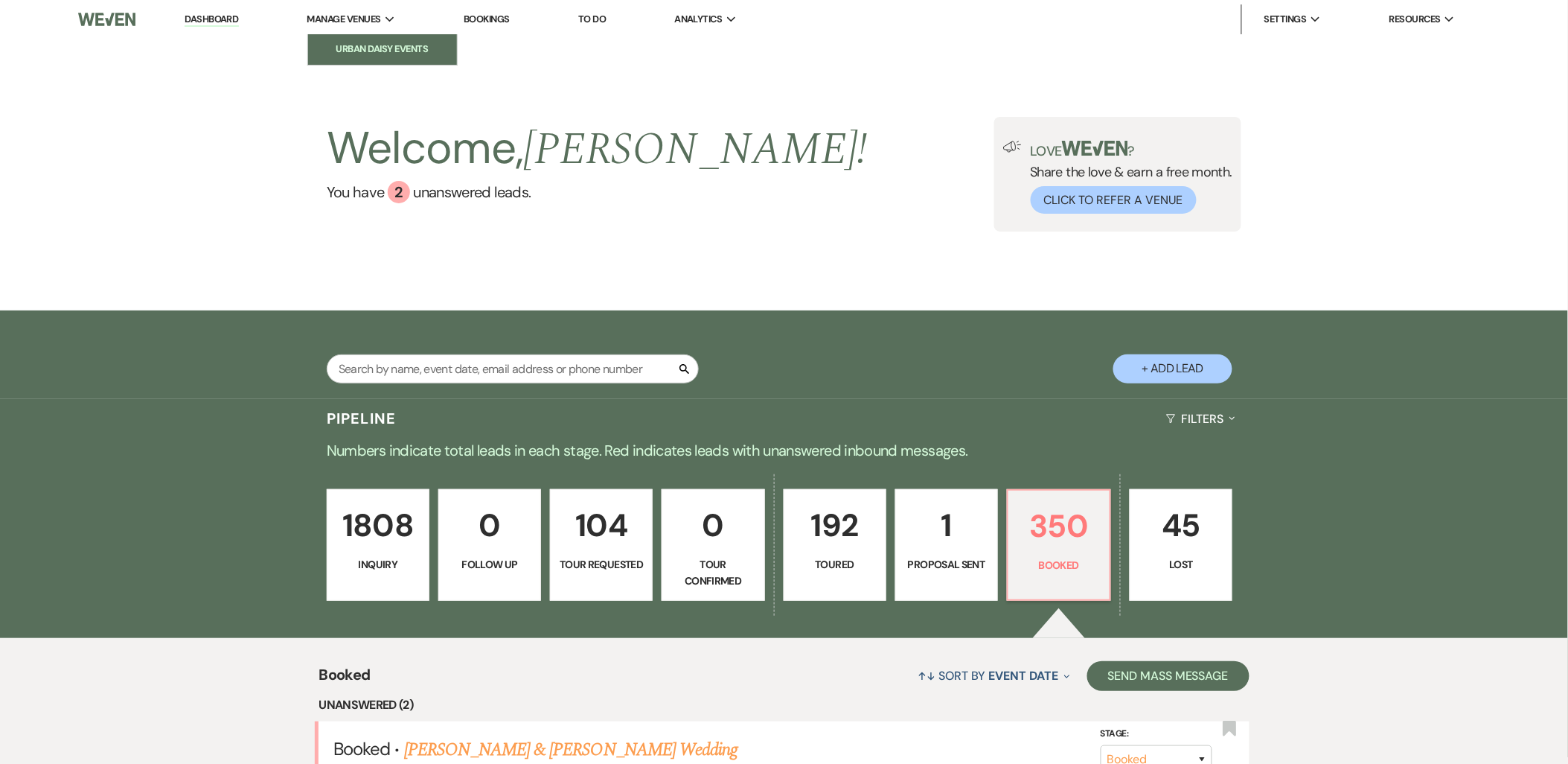
click at [369, 48] on li "Urban Daisy Events" at bounding box center [382, 50] width 134 height 15
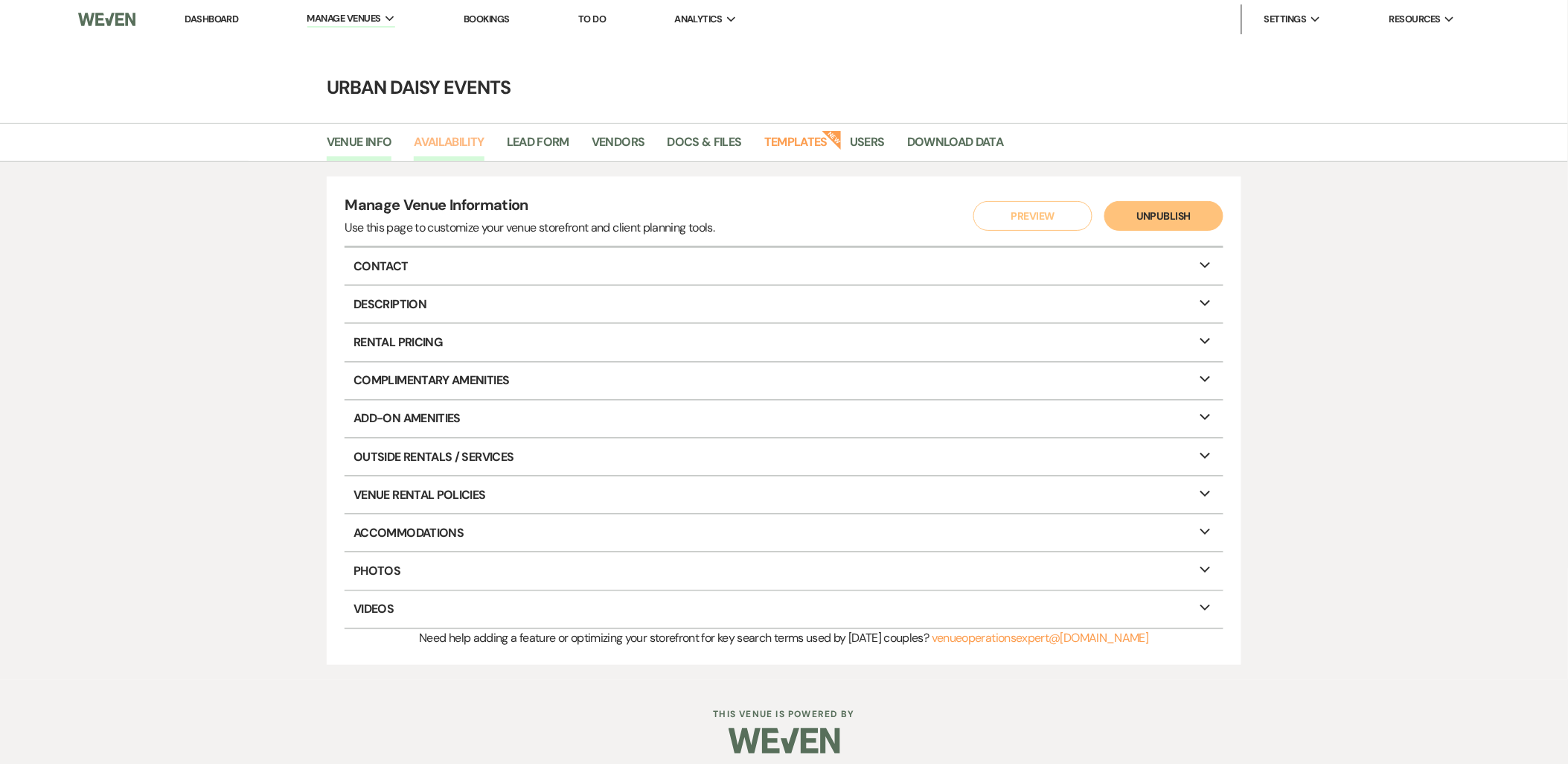
click at [426, 143] on link "Availability" at bounding box center [448, 146] width 70 height 28
select select "2"
select select "2026"
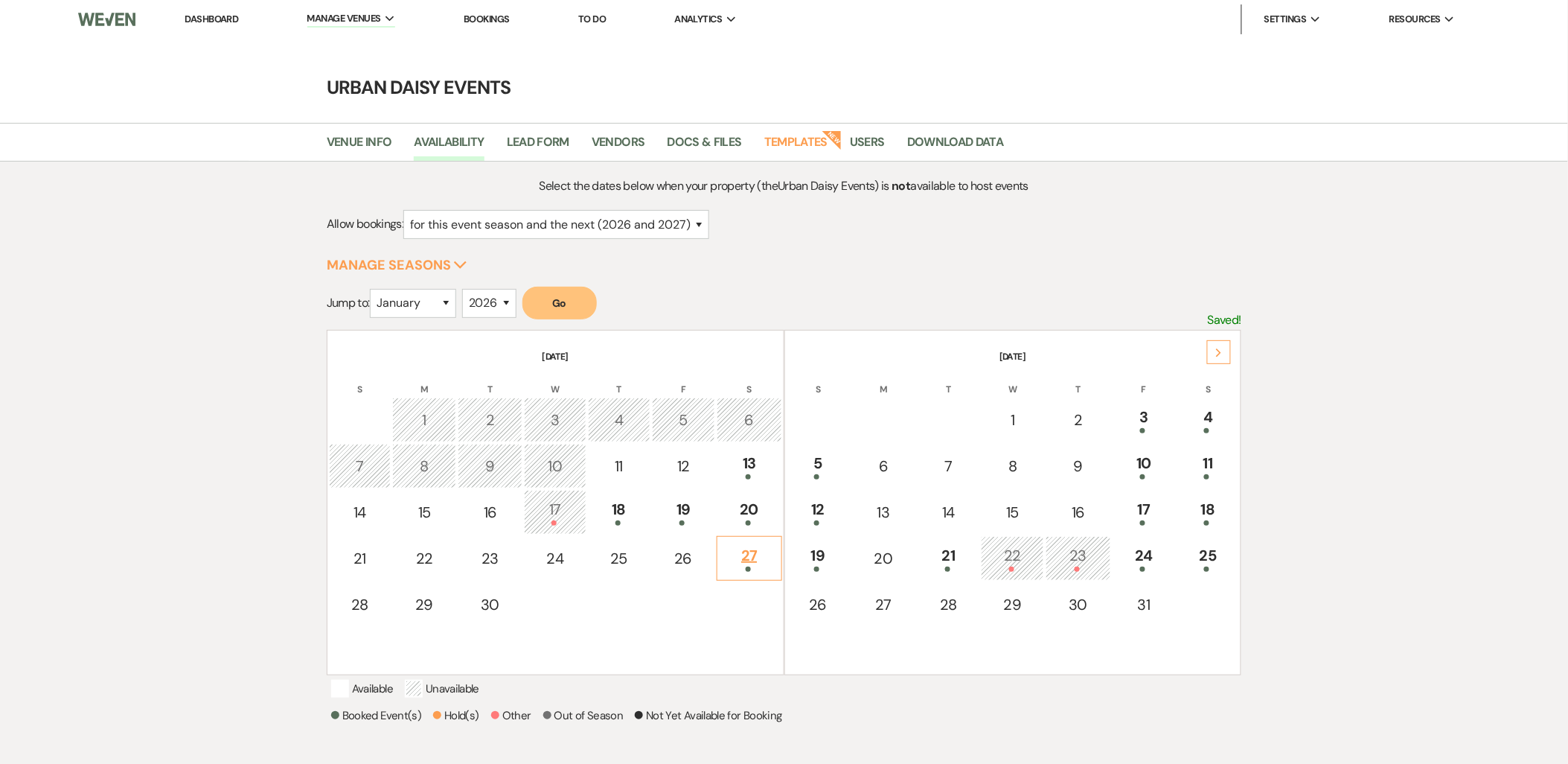
drag, startPoint x: 1209, startPoint y: 354, endPoint x: 724, endPoint y: 553, distance: 524.2
click at [748, 616] on div "September 2025 S M T W T F S 1 2 3 4 5 6 7 8 9 10 11 12 13 14 15 16 17 18 19 20…" at bounding box center [784, 502] width 915 height 345
click at [724, 551] on td "27" at bounding box center [748, 558] width 65 height 45
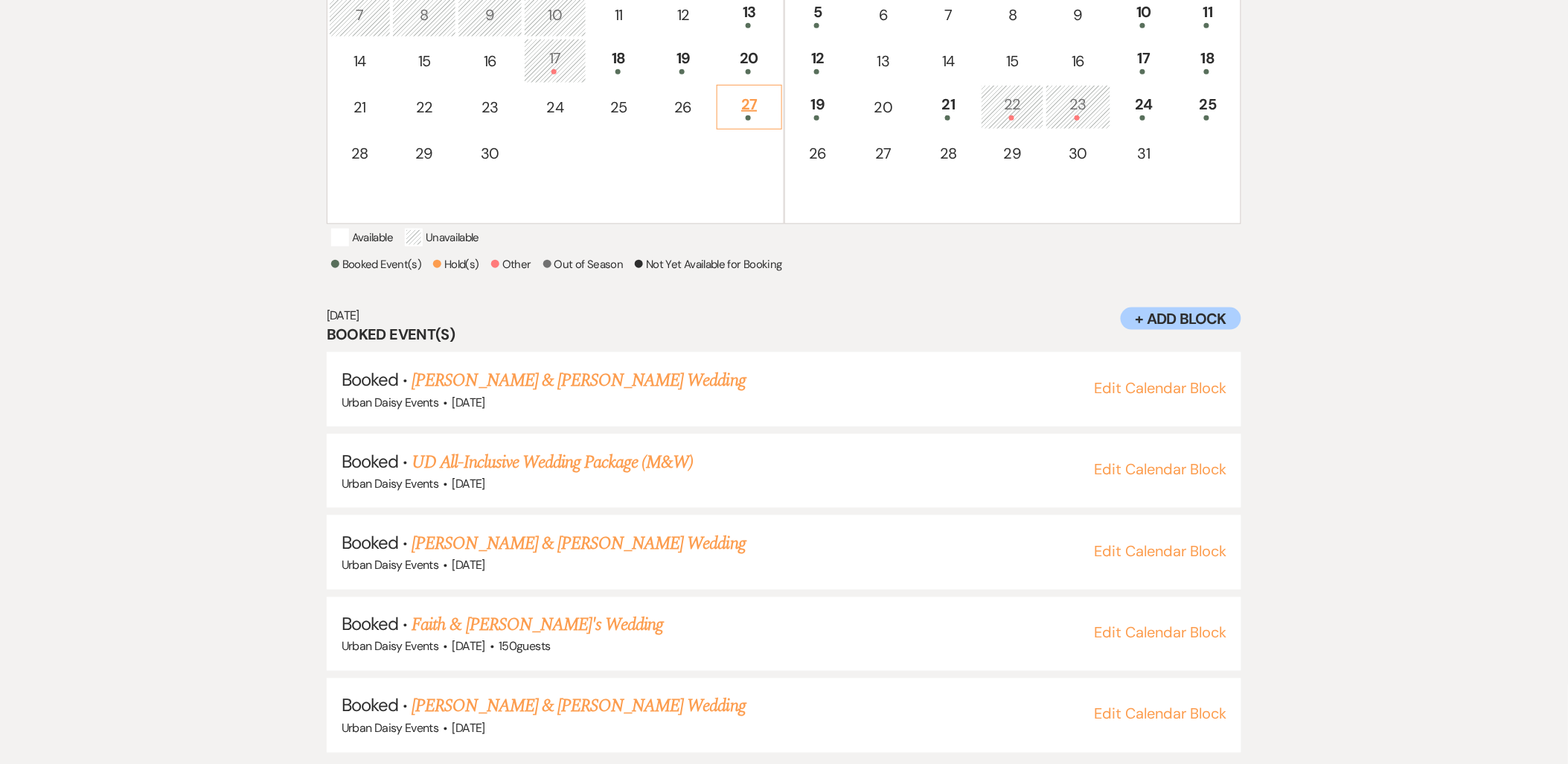
scroll to position [463, 0]
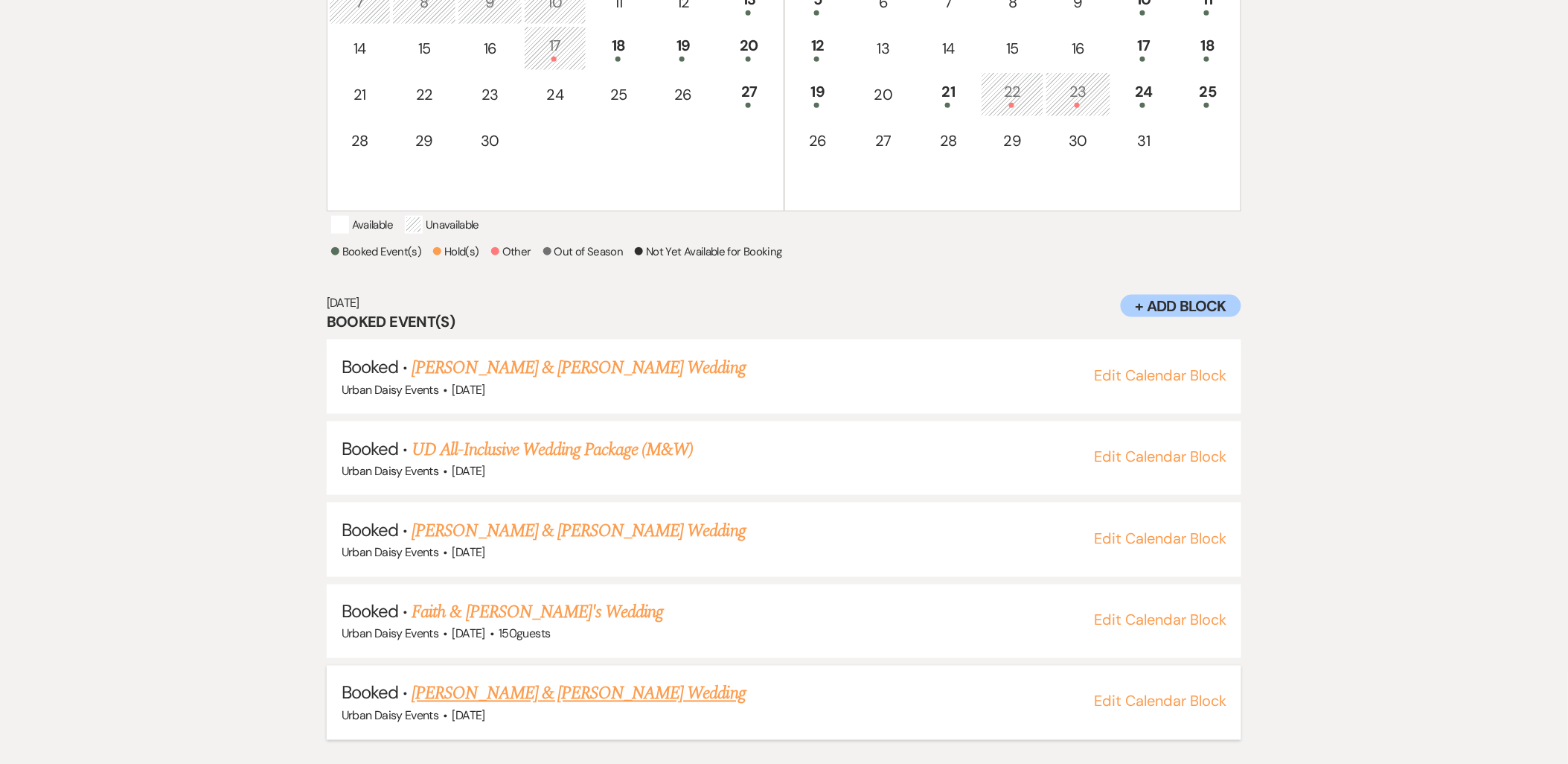
click at [532, 707] on link "[PERSON_NAME] & [PERSON_NAME] Wedding" at bounding box center [579, 693] width 333 height 27
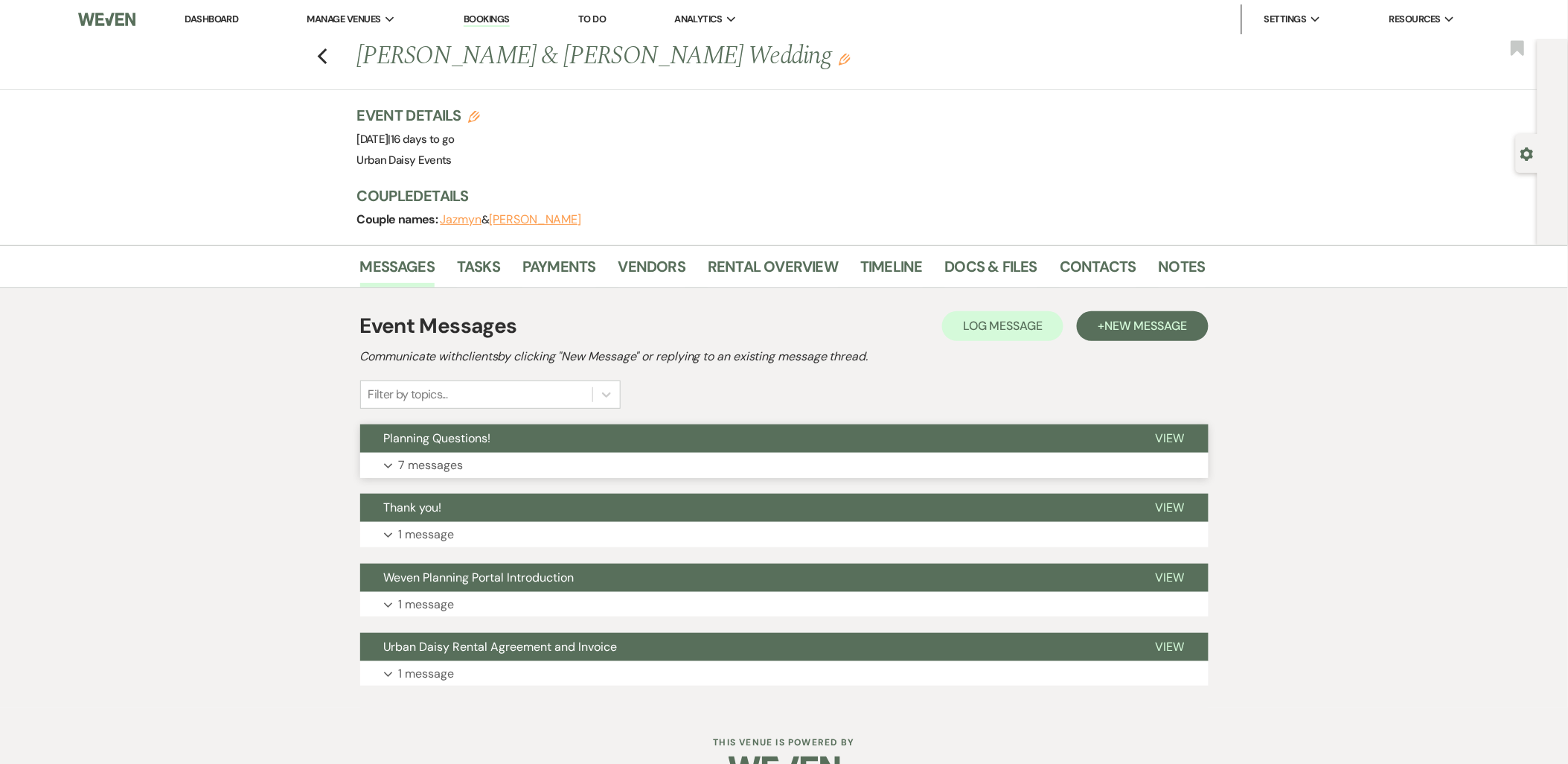
click at [564, 447] on button "Planning Questions!" at bounding box center [746, 438] width 771 height 28
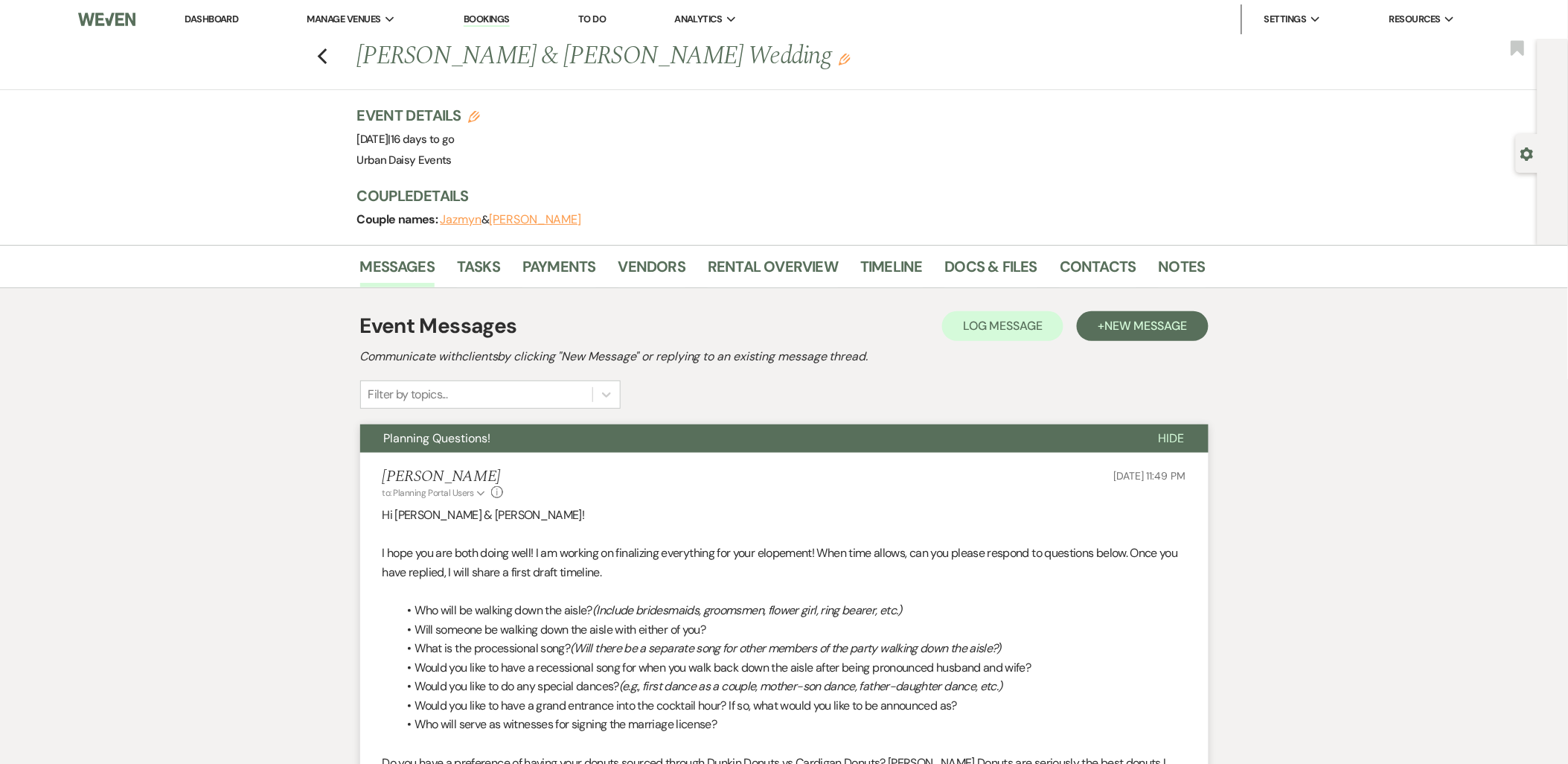
scroll to position [331, 0]
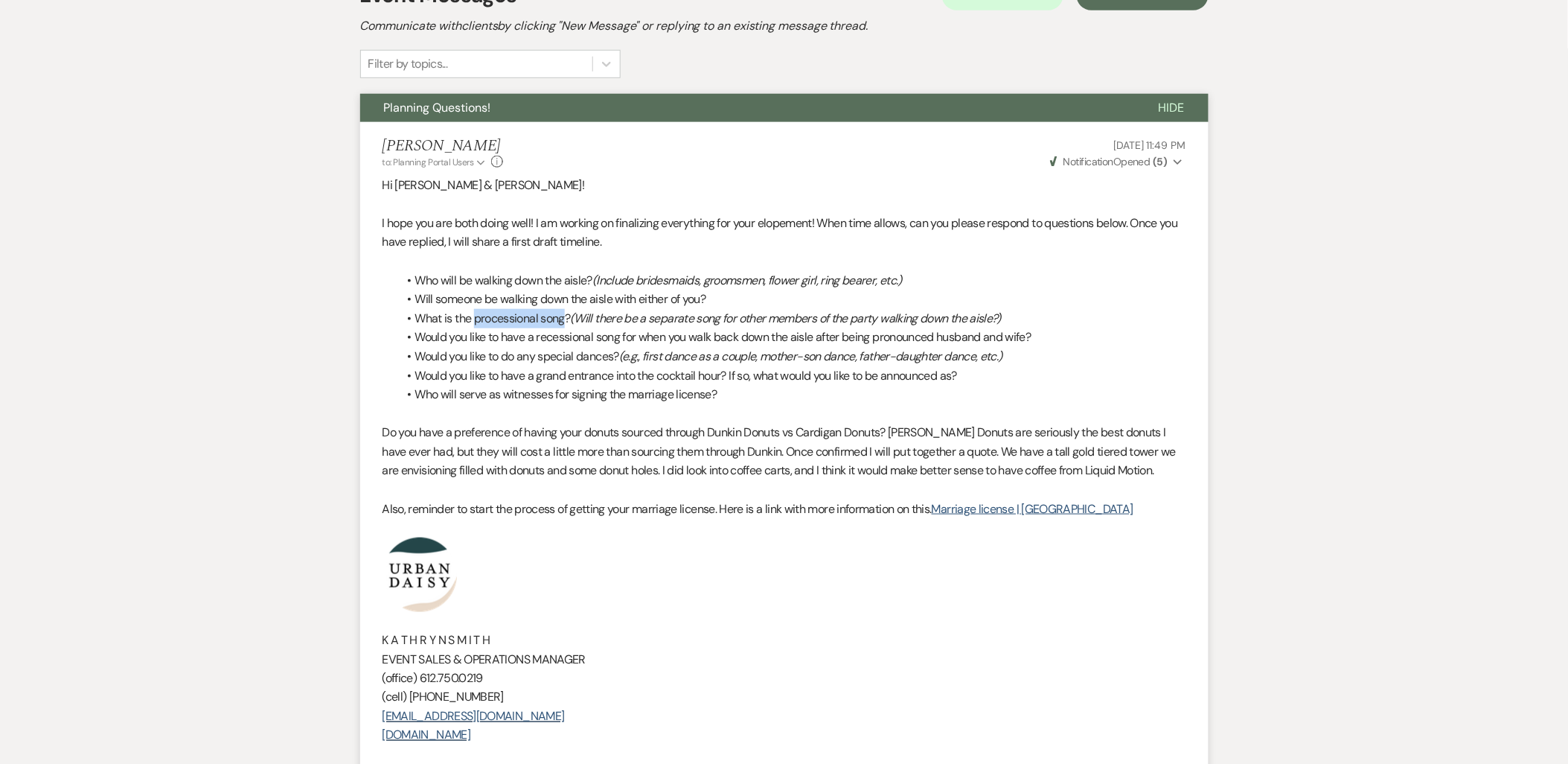
drag, startPoint x: 475, startPoint y: 317, endPoint x: 564, endPoint y: 317, distance: 89.0
click at [564, 317] on li "What is the processional song? (Will there be a separate song for other members…" at bounding box center [791, 318] width 789 height 20
copy li "processional song"
click at [517, 313] on li "What is the processional song? (Will there be a separate song for other members…" at bounding box center [791, 318] width 789 height 20
click at [536, 337] on li "Would you like to have a recessional song for when you walk back down the aisle…" at bounding box center [791, 337] width 789 height 20
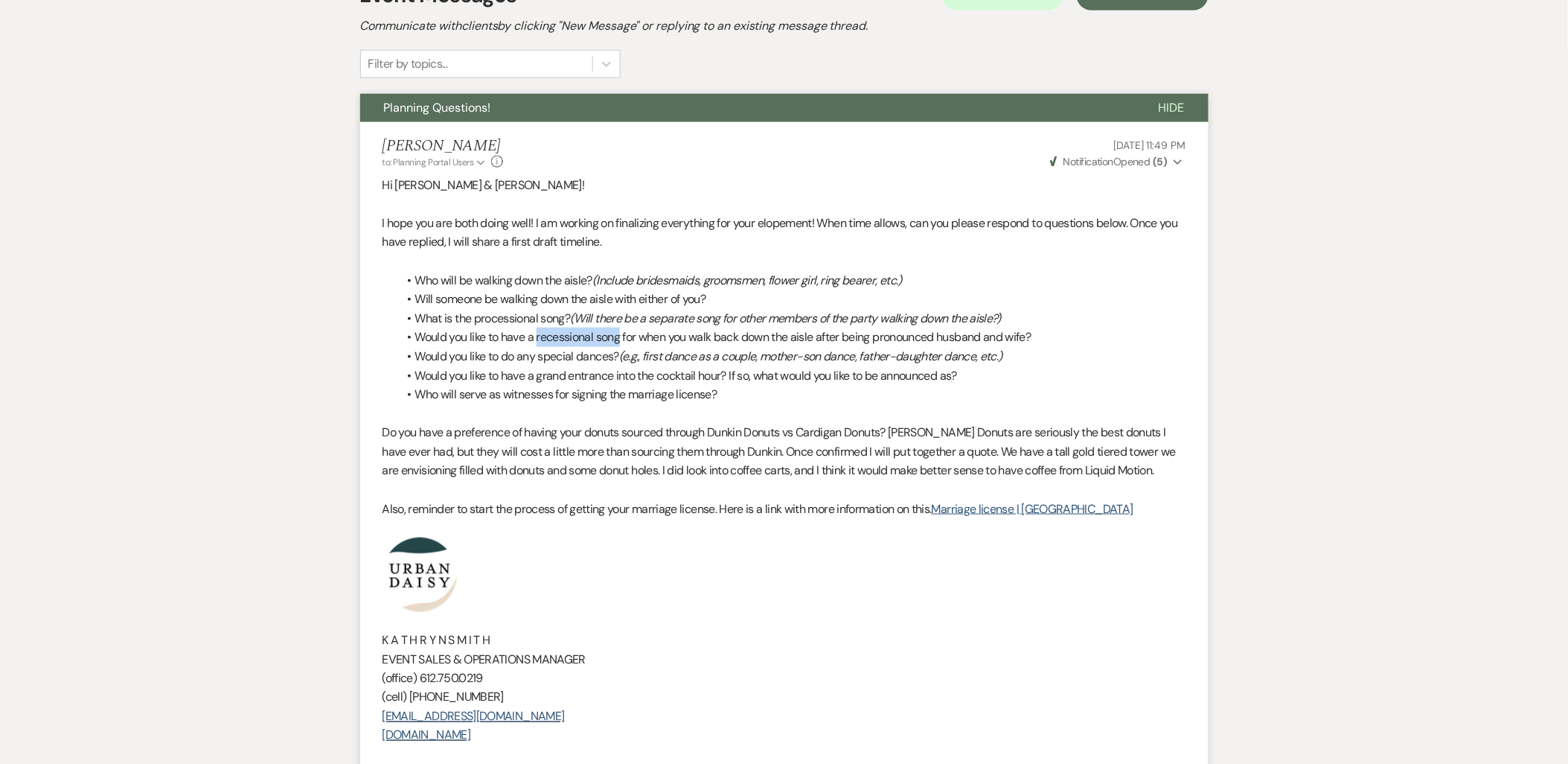
drag, startPoint x: 538, startPoint y: 337, endPoint x: 623, endPoint y: 338, distance: 85.0
click at [623, 338] on li "Would you like to have a recessional song for when you walk back down the aisle…" at bounding box center [791, 337] width 789 height 20
copy li "recessional song"
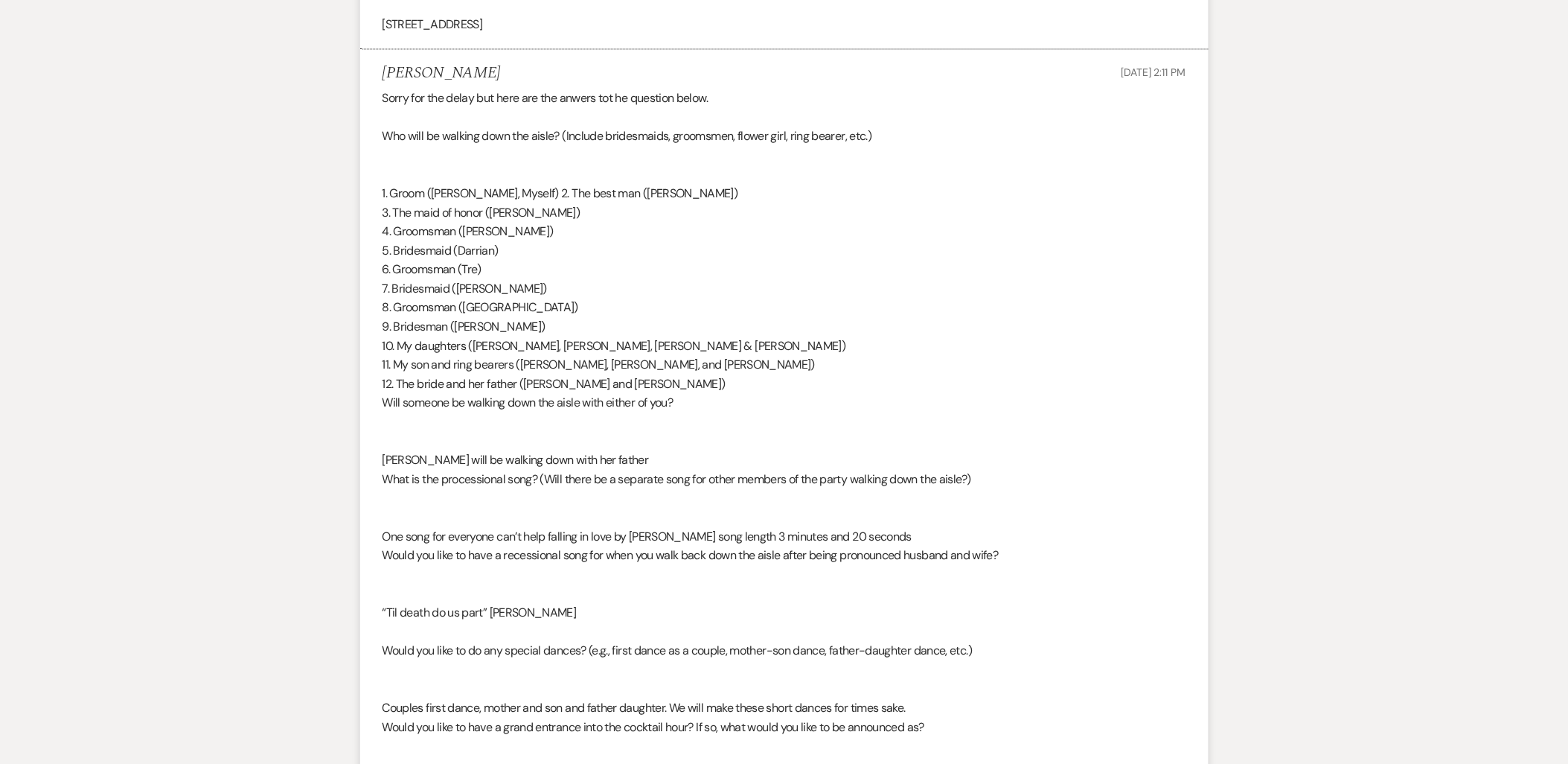
scroll to position [1157, 0]
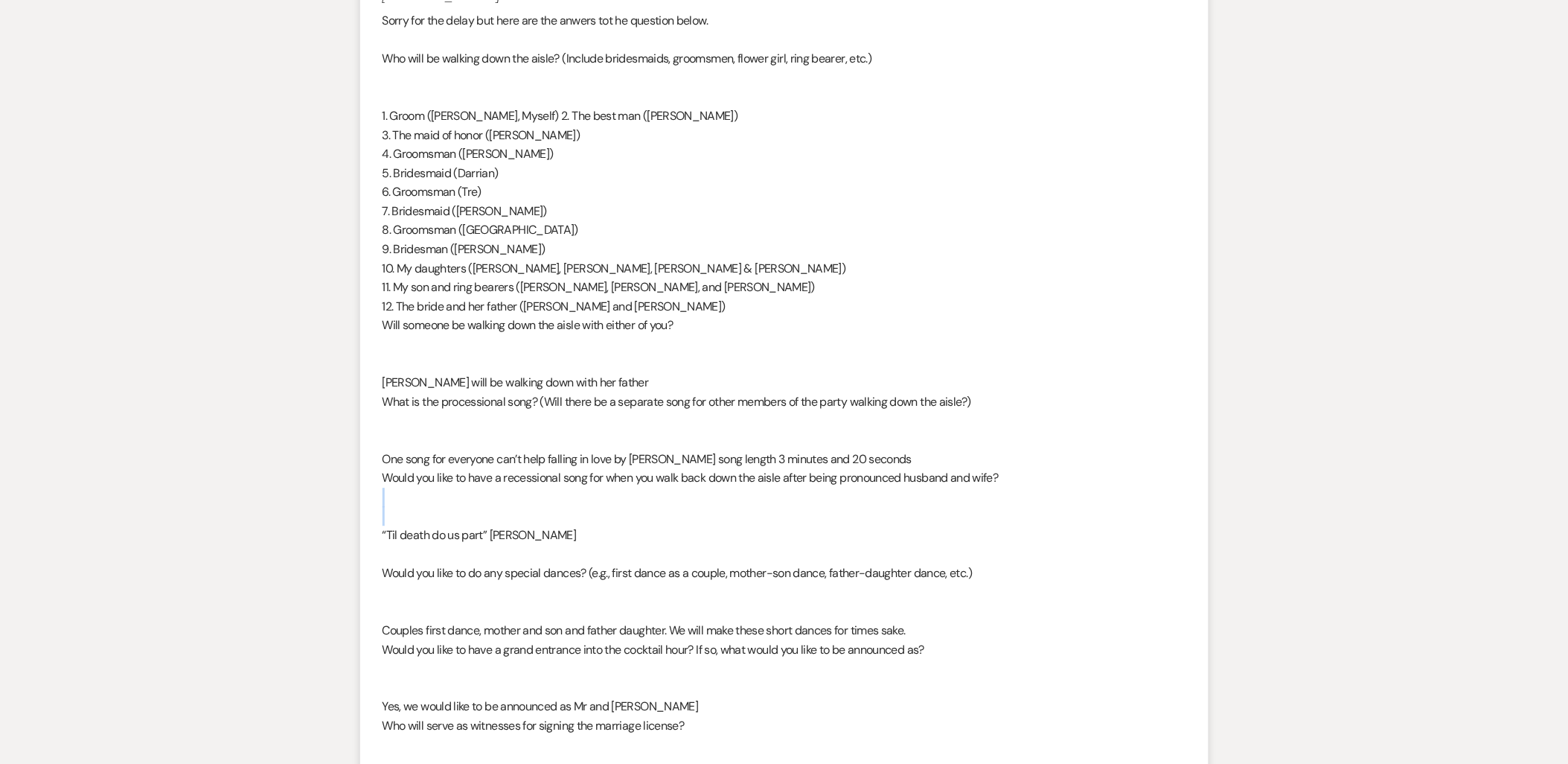
drag, startPoint x: 382, startPoint y: 528, endPoint x: 573, endPoint y: 522, distance: 191.1
click at [573, 522] on div "Sorry for the delay but here are the anwers tot he question below. Who will be …" at bounding box center [784, 430] width 803 height 838
click at [567, 534] on div "Sorry for the delay but here are the anwers tot he question below. Who will be …" at bounding box center [784, 430] width 803 height 838
drag, startPoint x: 567, startPoint y: 534, endPoint x: 384, endPoint y: 525, distance: 183.2
click at [384, 525] on div "Sorry for the delay but here are the anwers tot he question below. Who will be …" at bounding box center [784, 430] width 803 height 838
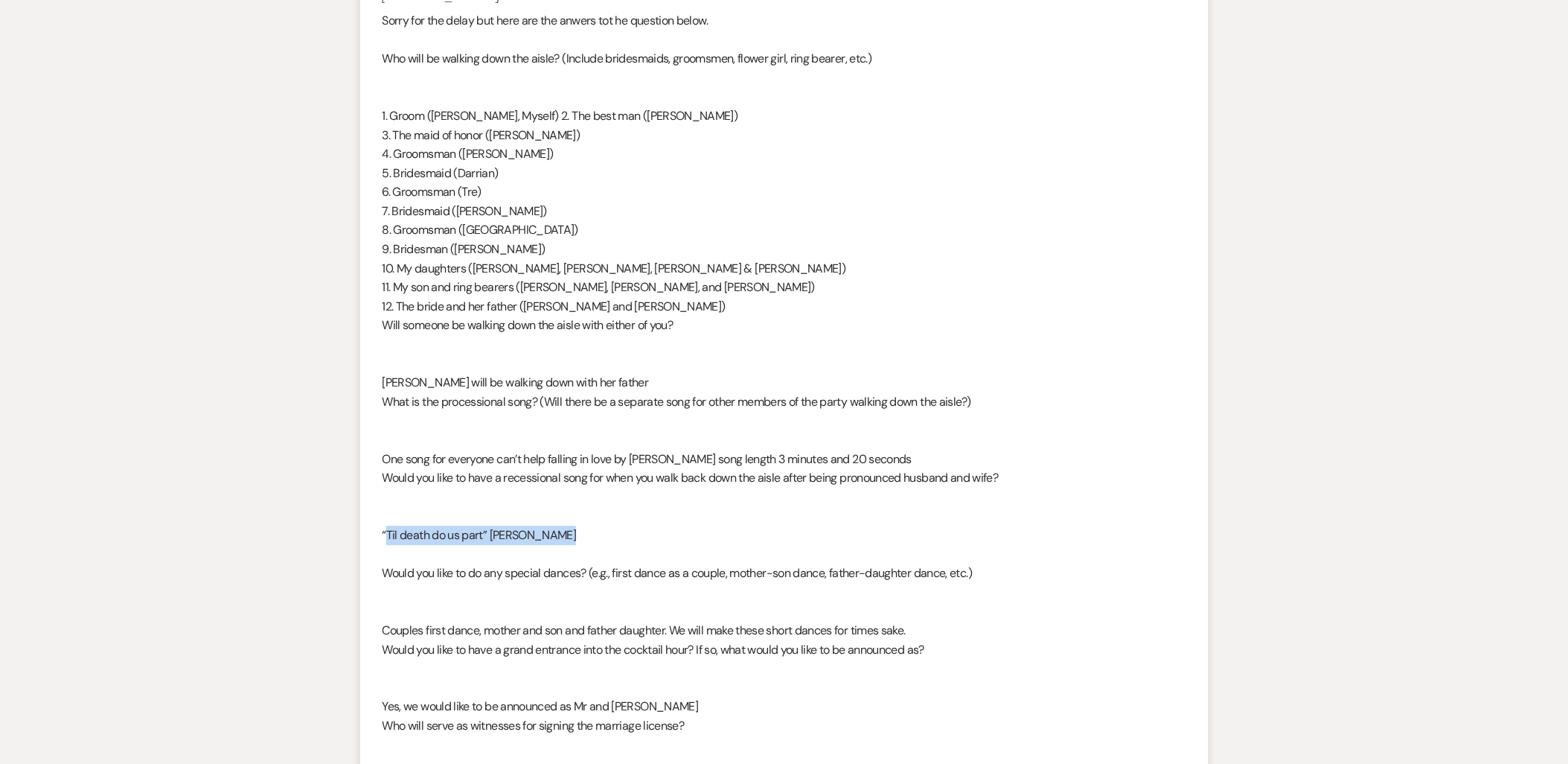
copy div "Til death do us part” Leroy Sanchez"
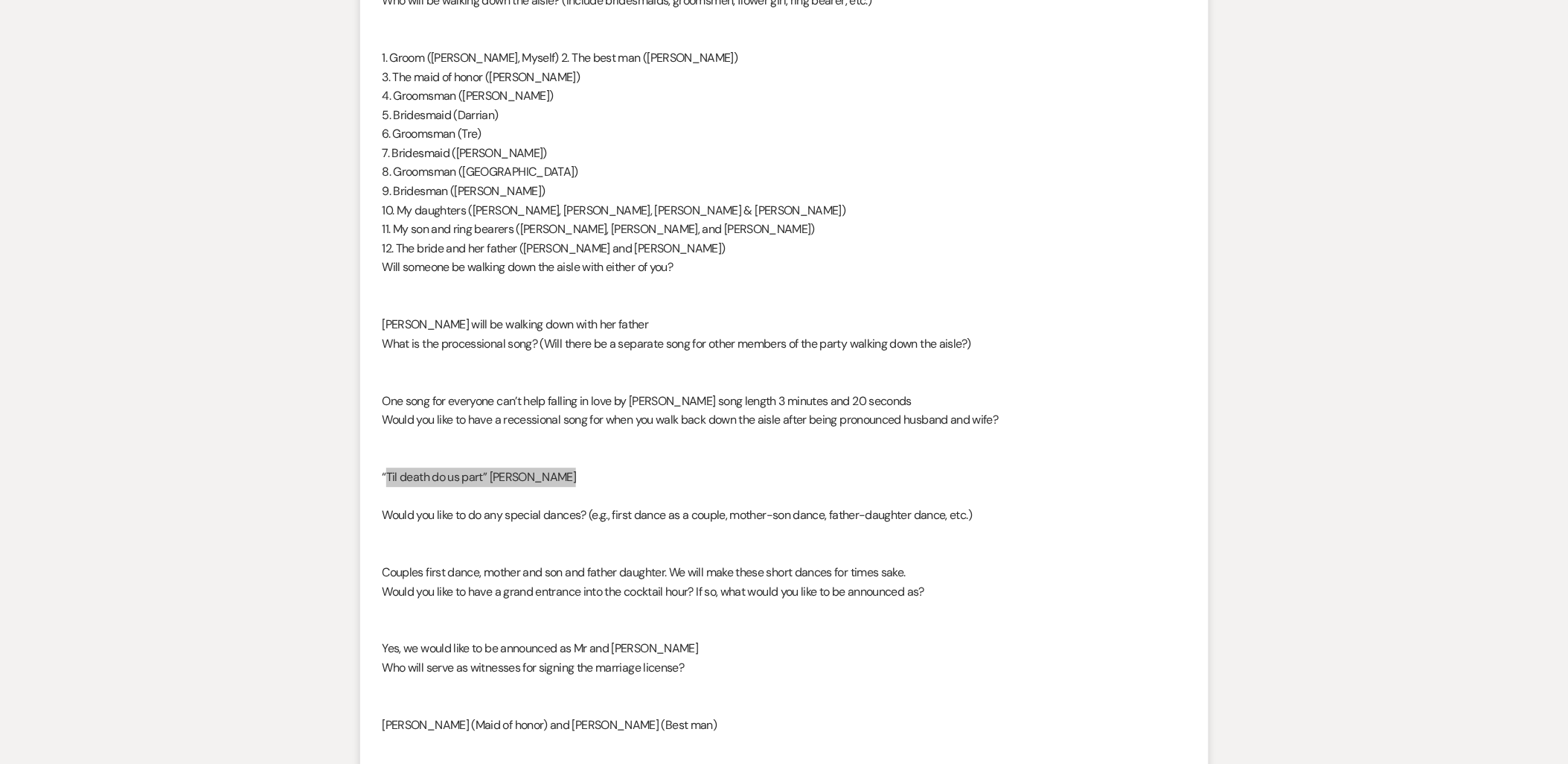
scroll to position [1240, 0]
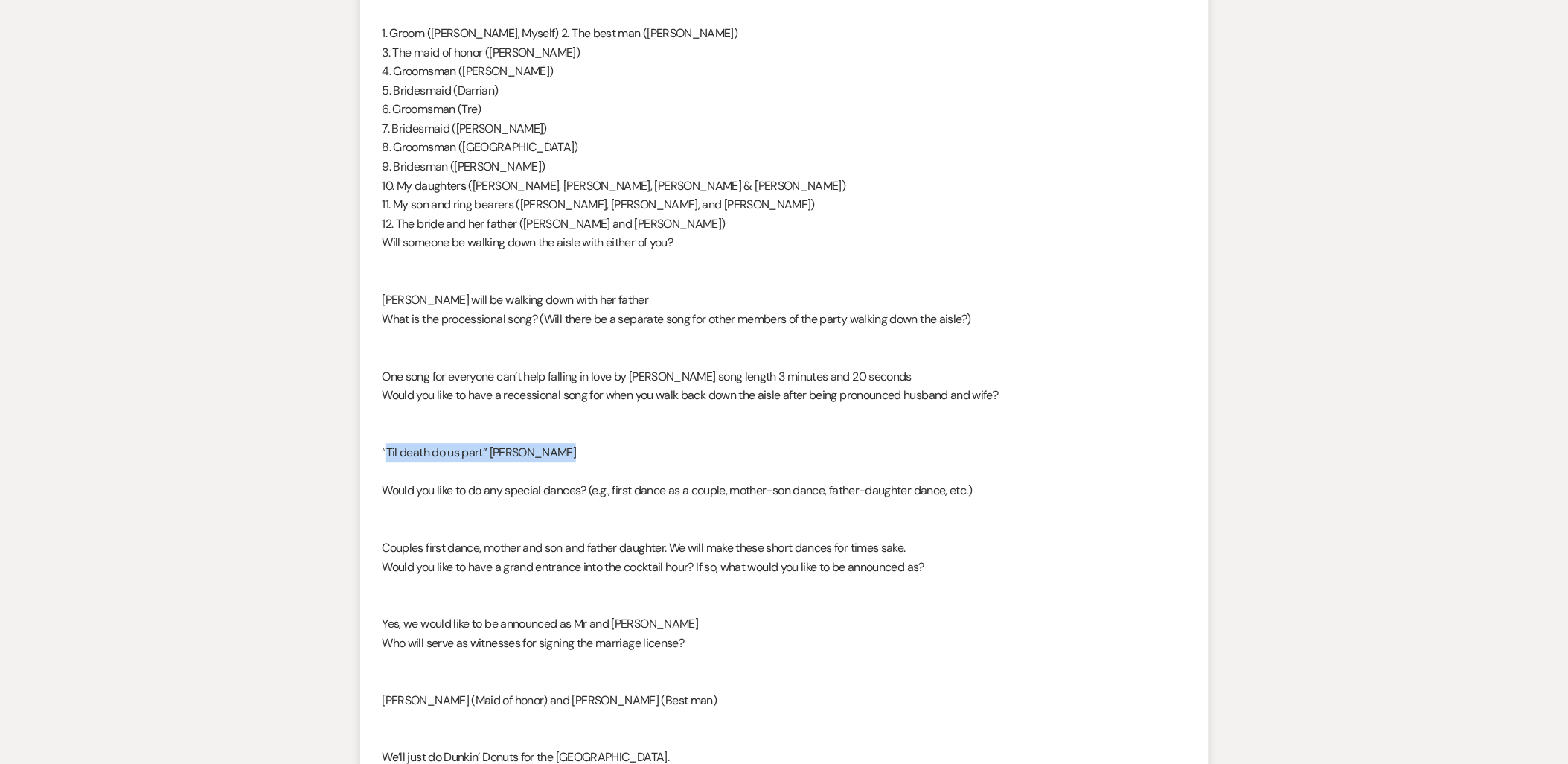
click at [452, 448] on div "Sorry for the delay but here are the anwers tot he question below. Who will be …" at bounding box center [784, 347] width 803 height 838
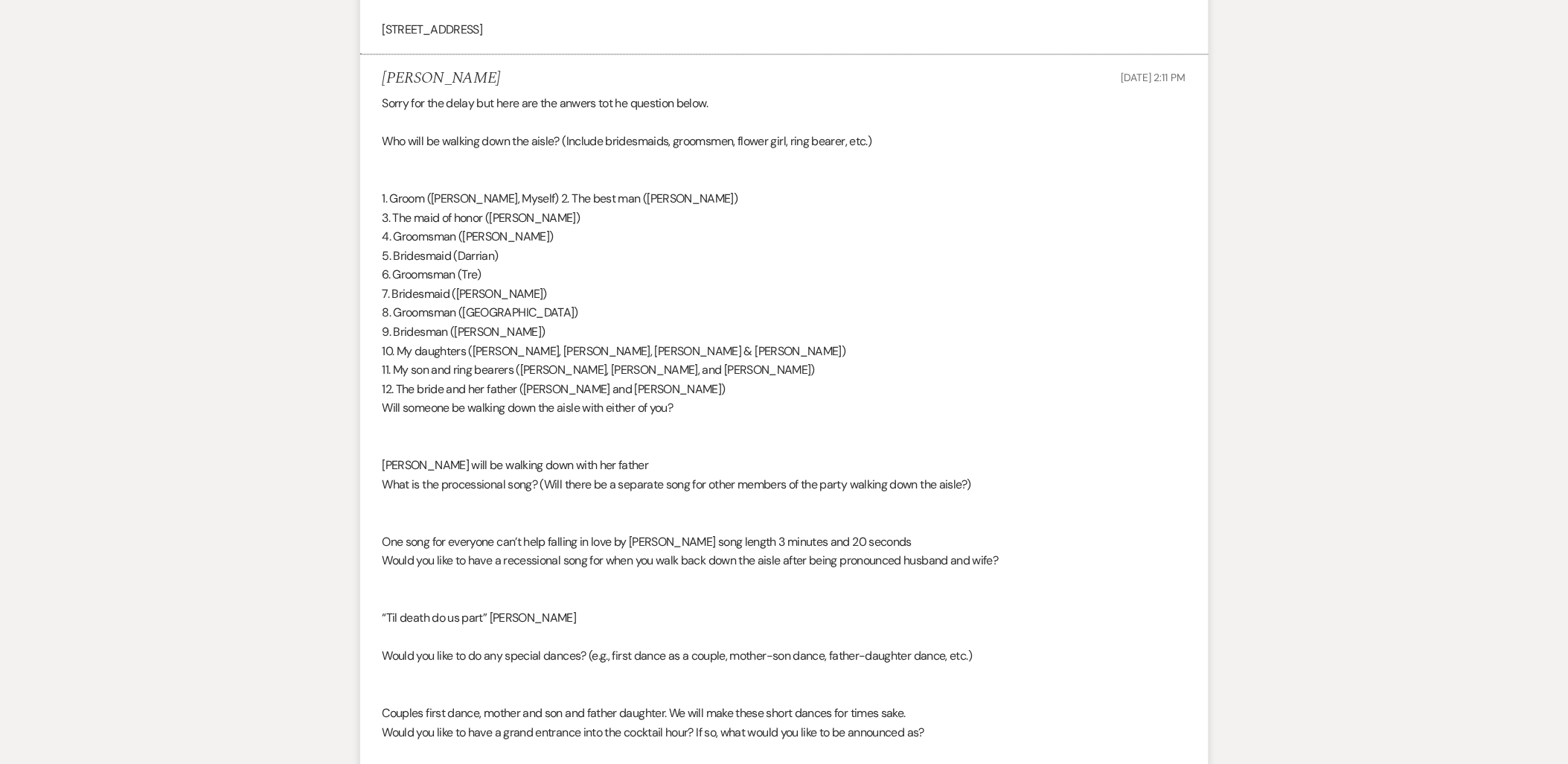
scroll to position [1322, 0]
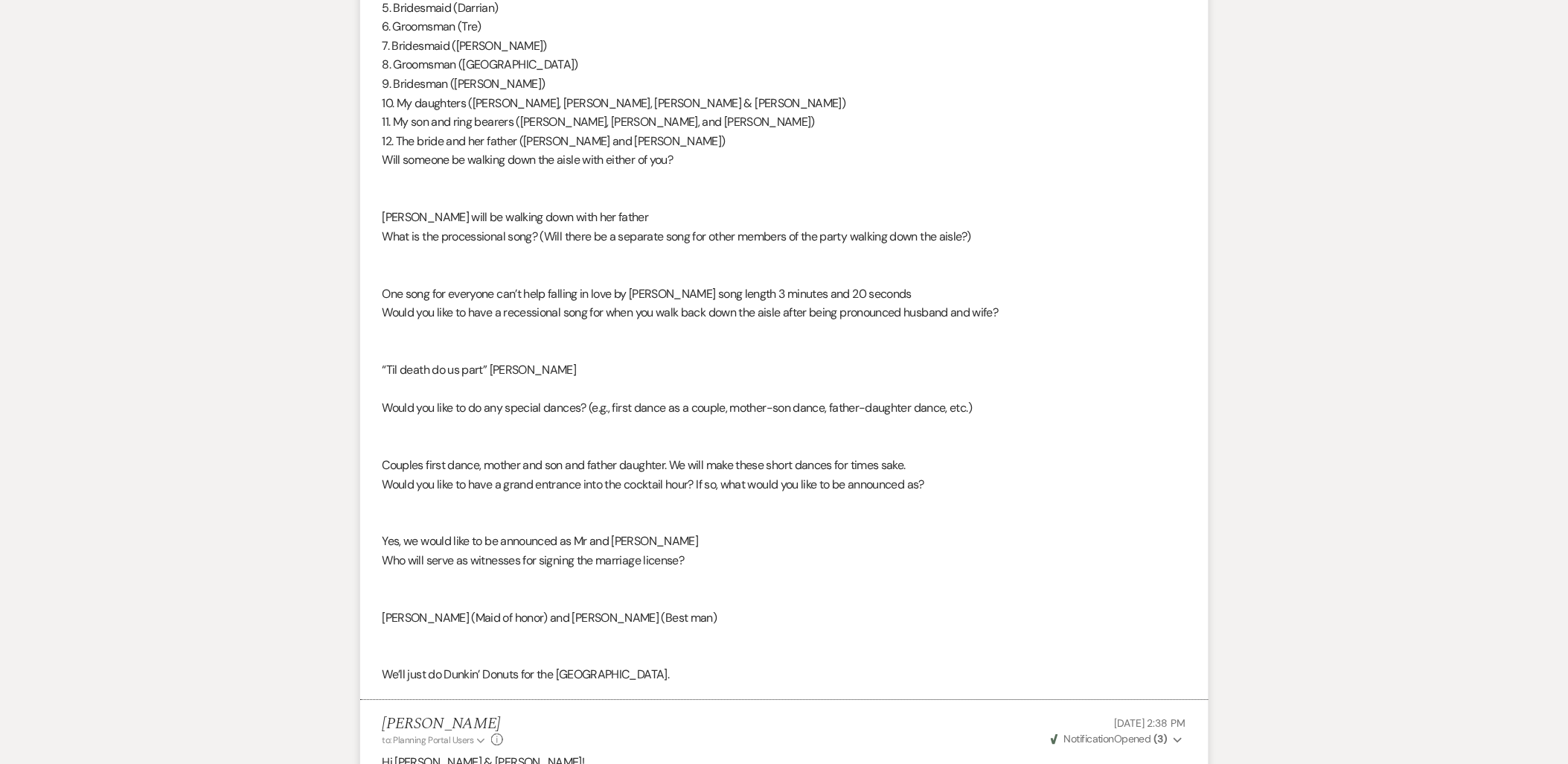
click at [384, 462] on div "Sorry for the delay but here are the anwers tot he question below. Who will be …" at bounding box center [784, 264] width 803 height 838
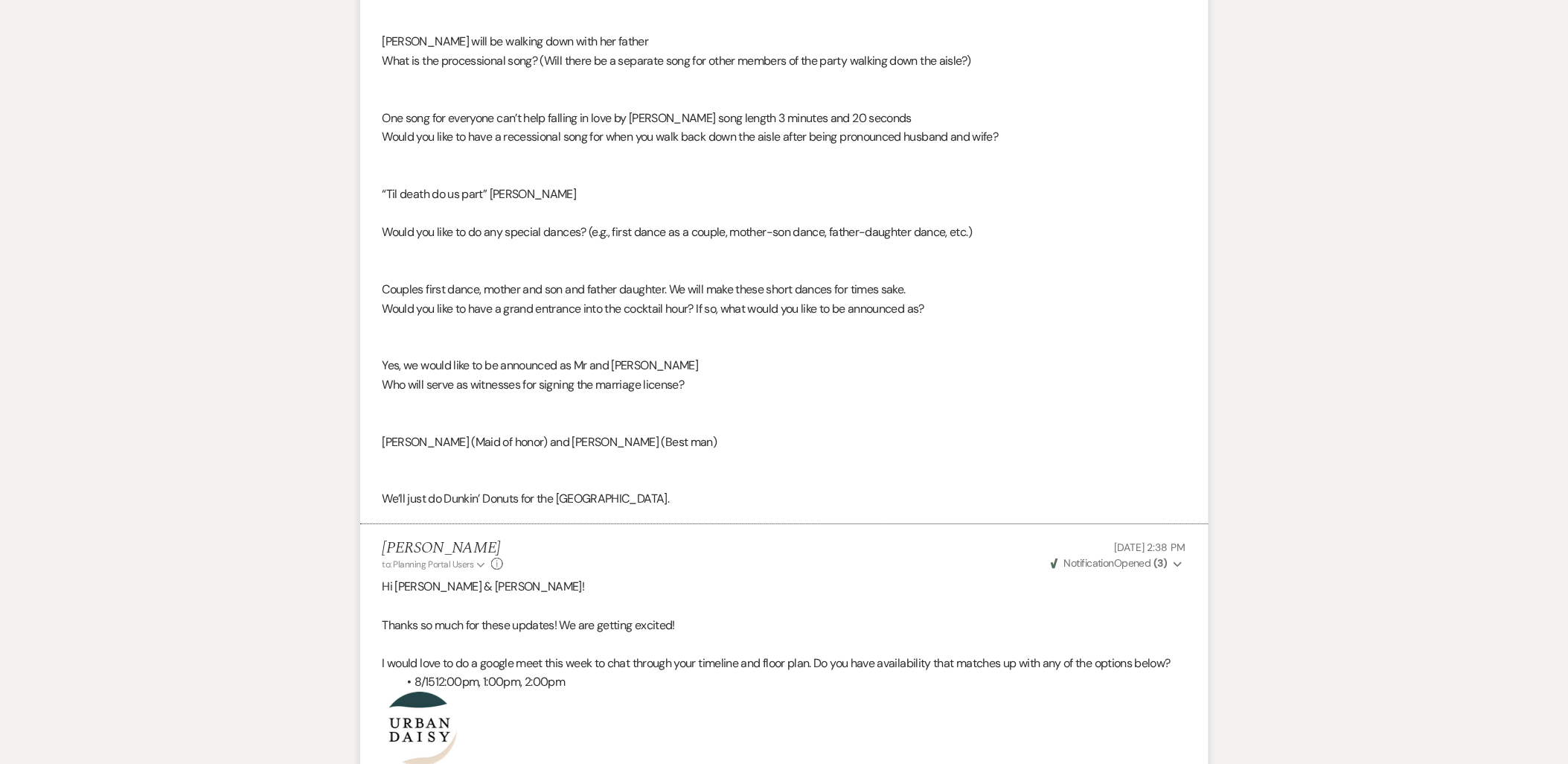
scroll to position [1405, 0]
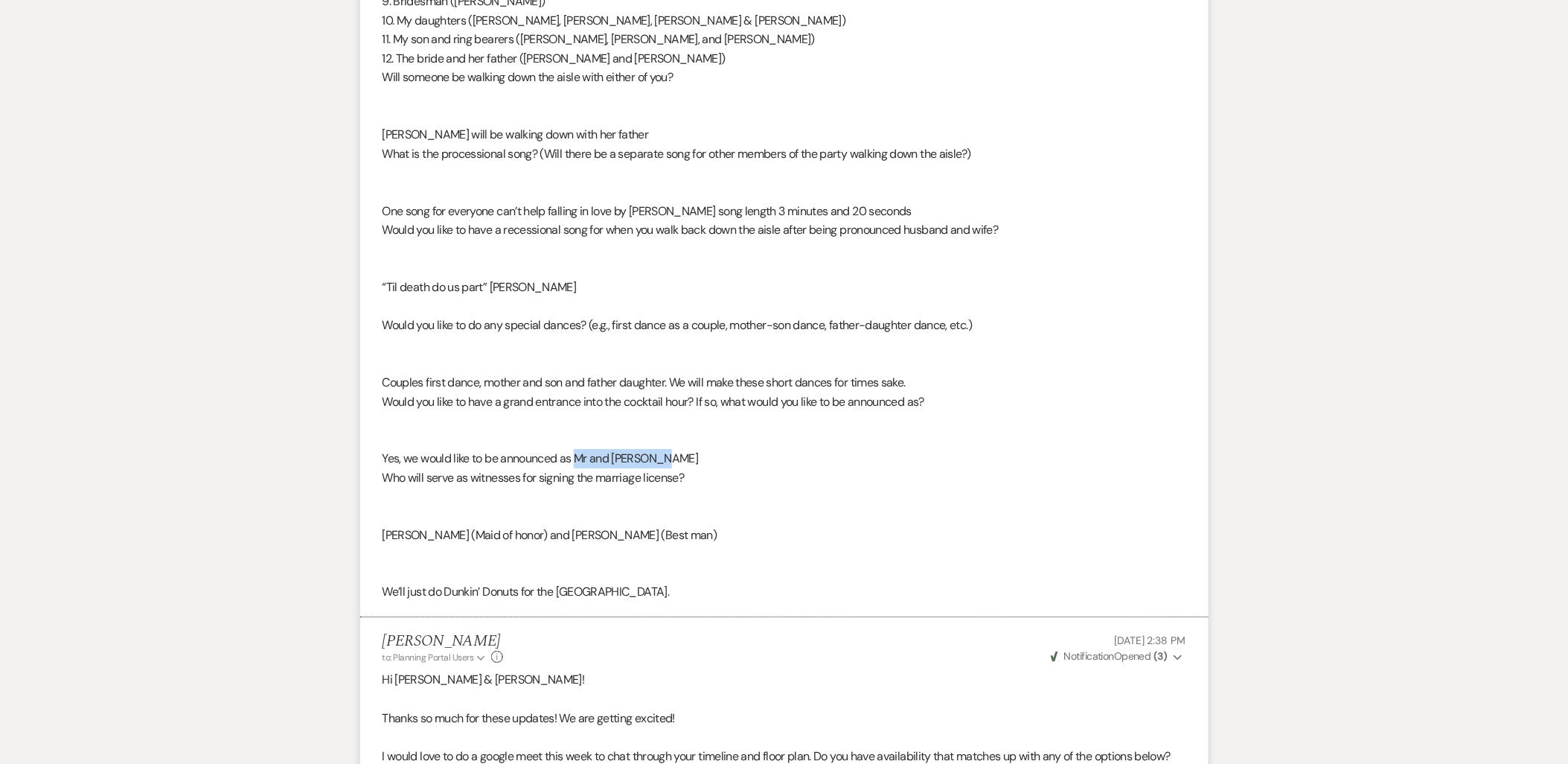
drag, startPoint x: 677, startPoint y: 462, endPoint x: 578, endPoint y: 462, distance: 99.0
click at [578, 462] on div "Sorry for the delay but here are the anwers tot he question below. Who will be …" at bounding box center [784, 182] width 803 height 838
copy div "Mr and Mrs Sharp"
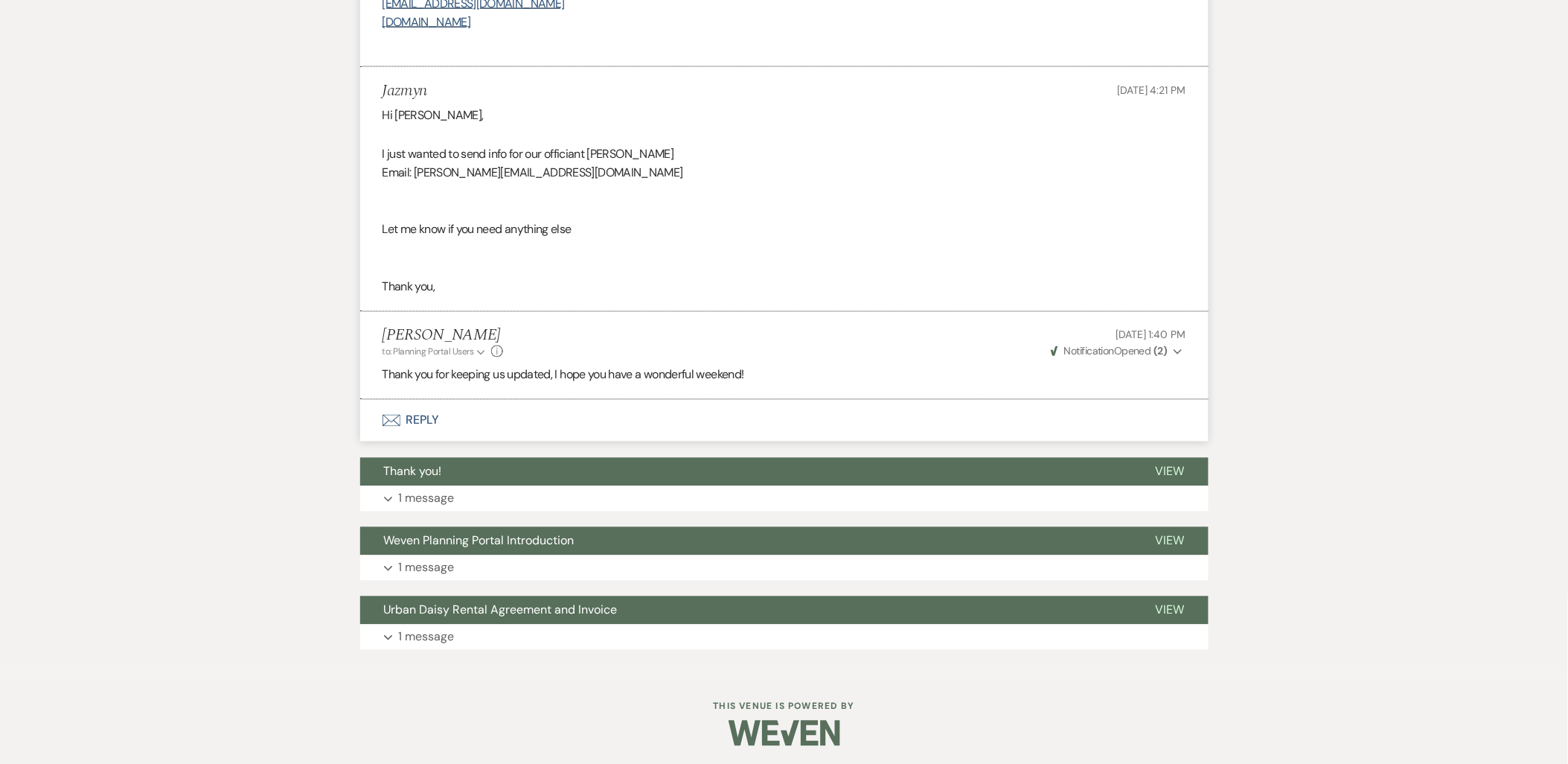
scroll to position [2816, 0]
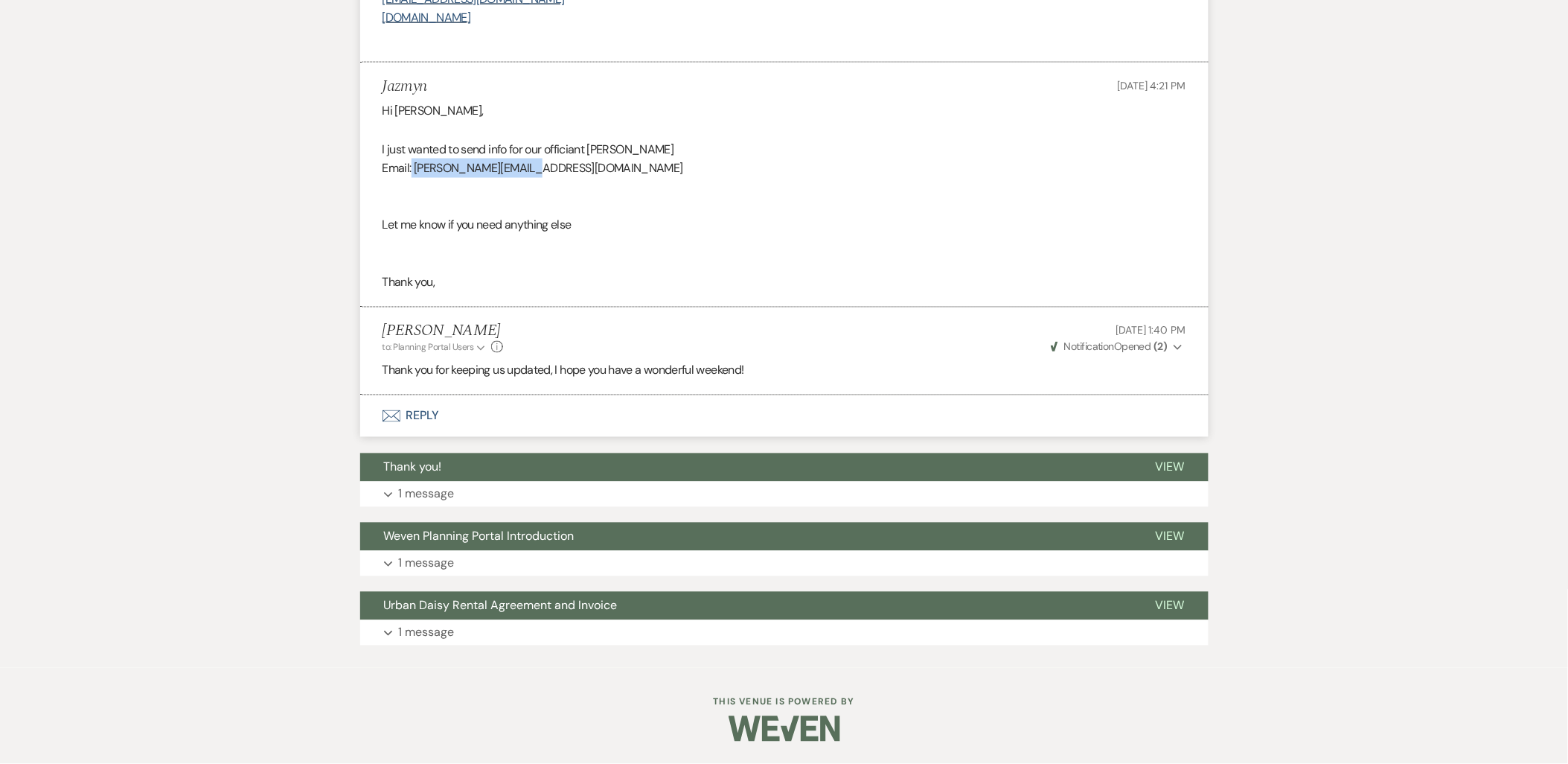
drag, startPoint x: 553, startPoint y: 176, endPoint x: 412, endPoint y: 169, distance: 141.2
click at [412, 169] on div "Hi Kathryn, I just wanted to send info for our officiant Larry Sharp Email: lar…" at bounding box center [784, 196] width 803 height 190
click at [515, 153] on div "Hi Kathryn, I just wanted to send info for our officiant Larry Sharp Email: lar…" at bounding box center [784, 196] width 803 height 190
drag, startPoint x: 537, startPoint y: 169, endPoint x: 414, endPoint y: 172, distance: 123.0
click at [414, 172] on div "Hi Kathryn, I just wanted to send info for our officiant Larry Sharp Email: lar…" at bounding box center [784, 196] width 803 height 190
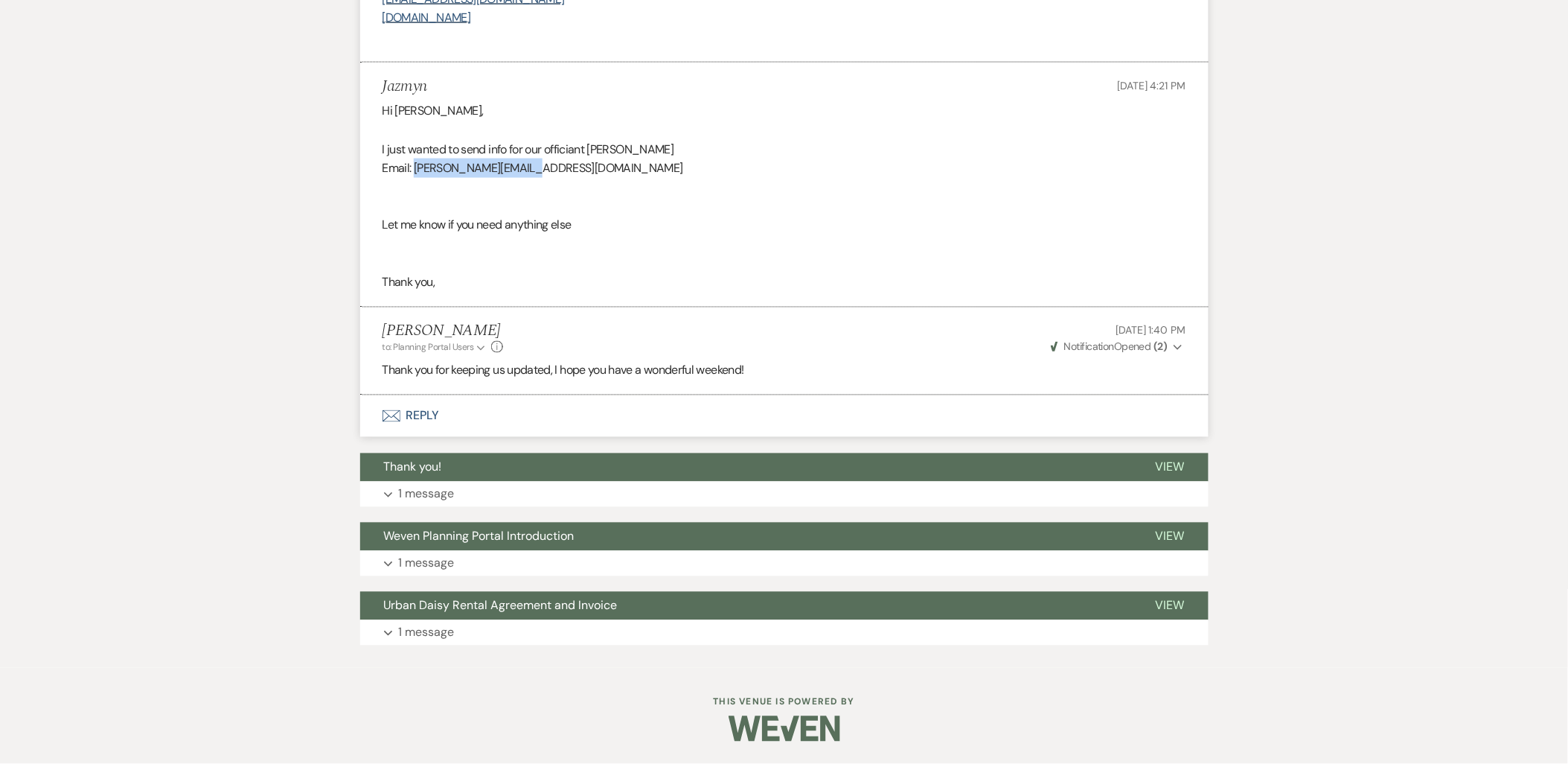
copy div "larry_gg_s@yahoo.com"
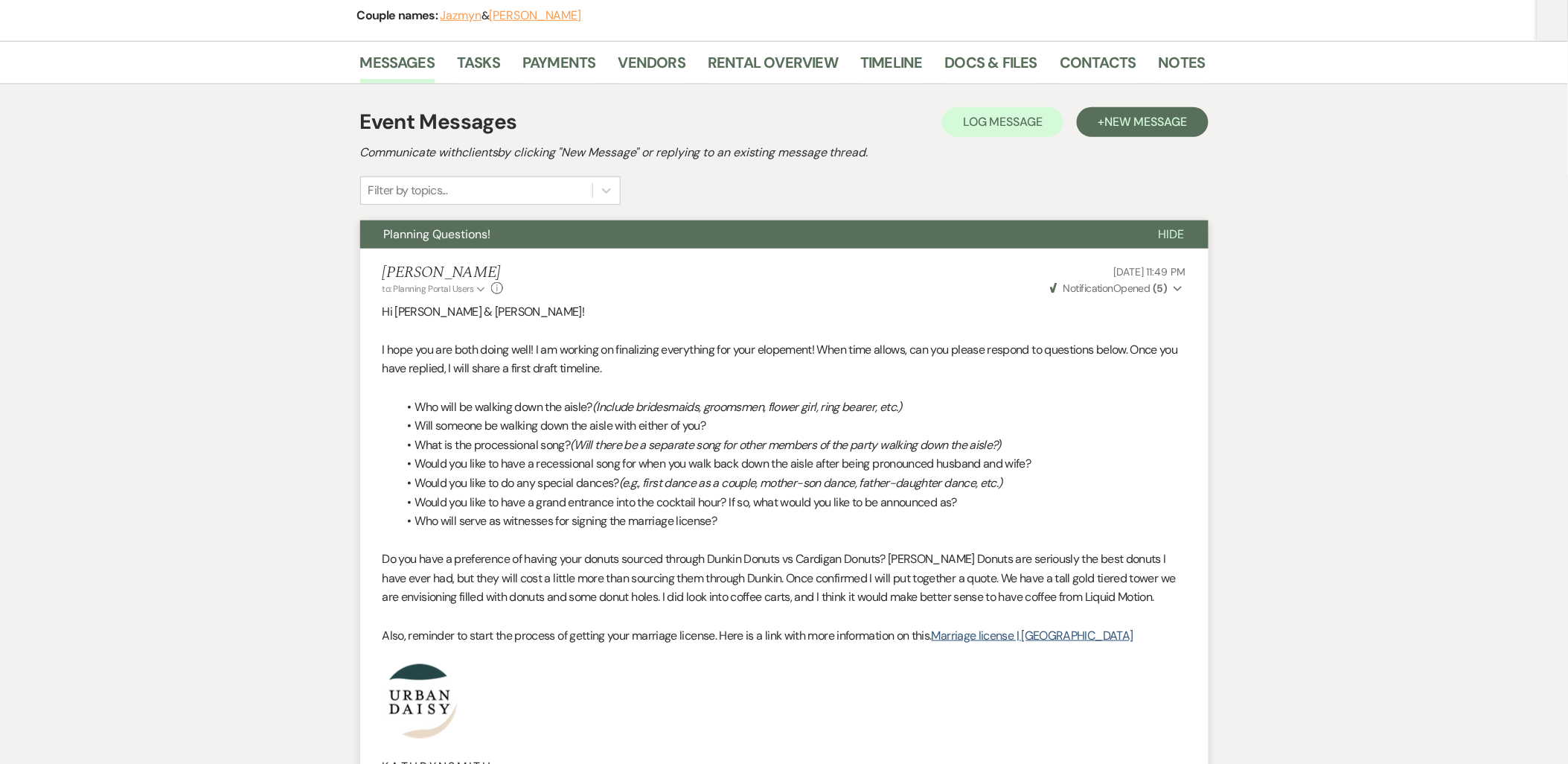
scroll to position [0, 0]
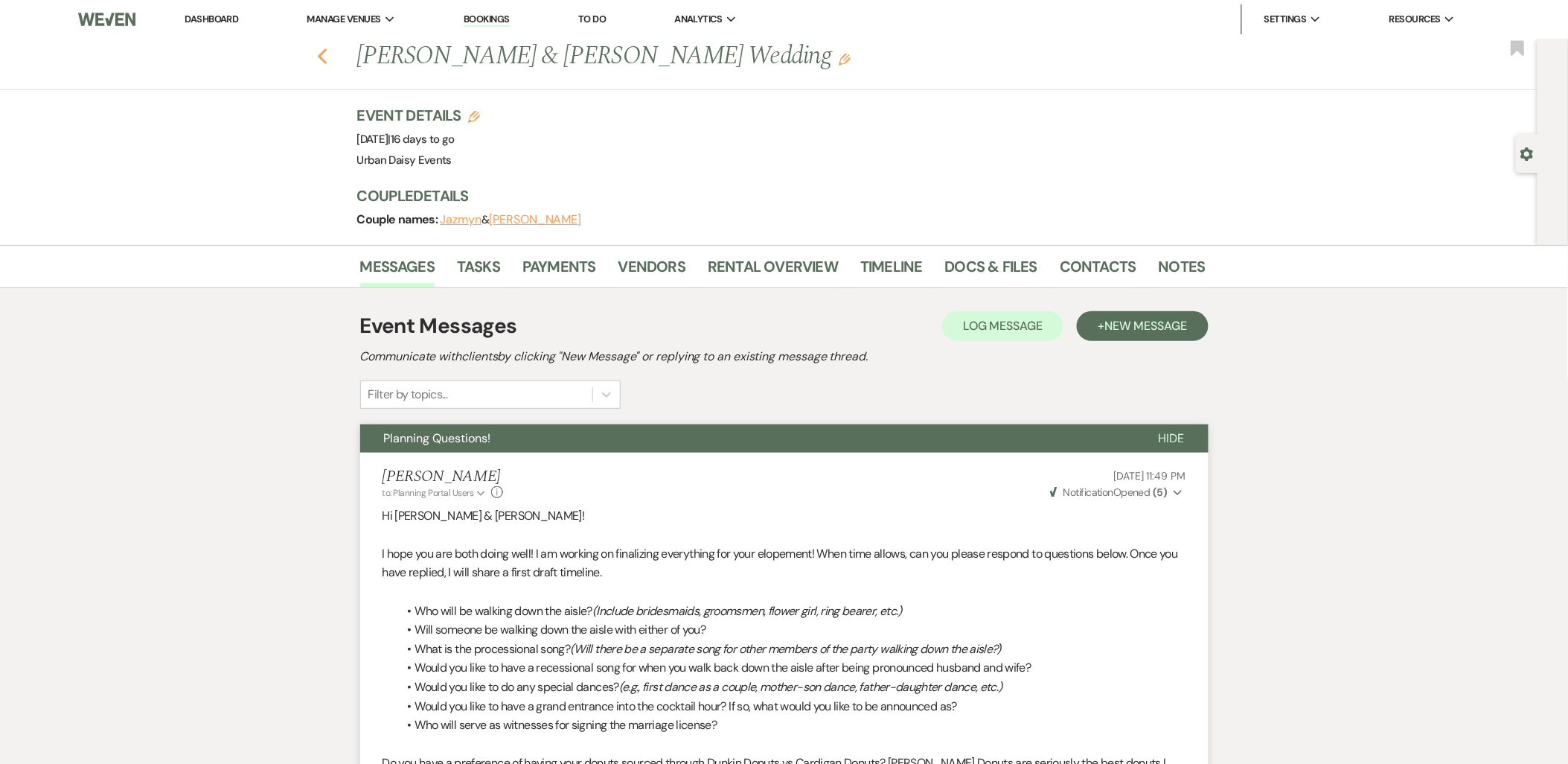
click at [327, 55] on use "button" at bounding box center [322, 56] width 9 height 16
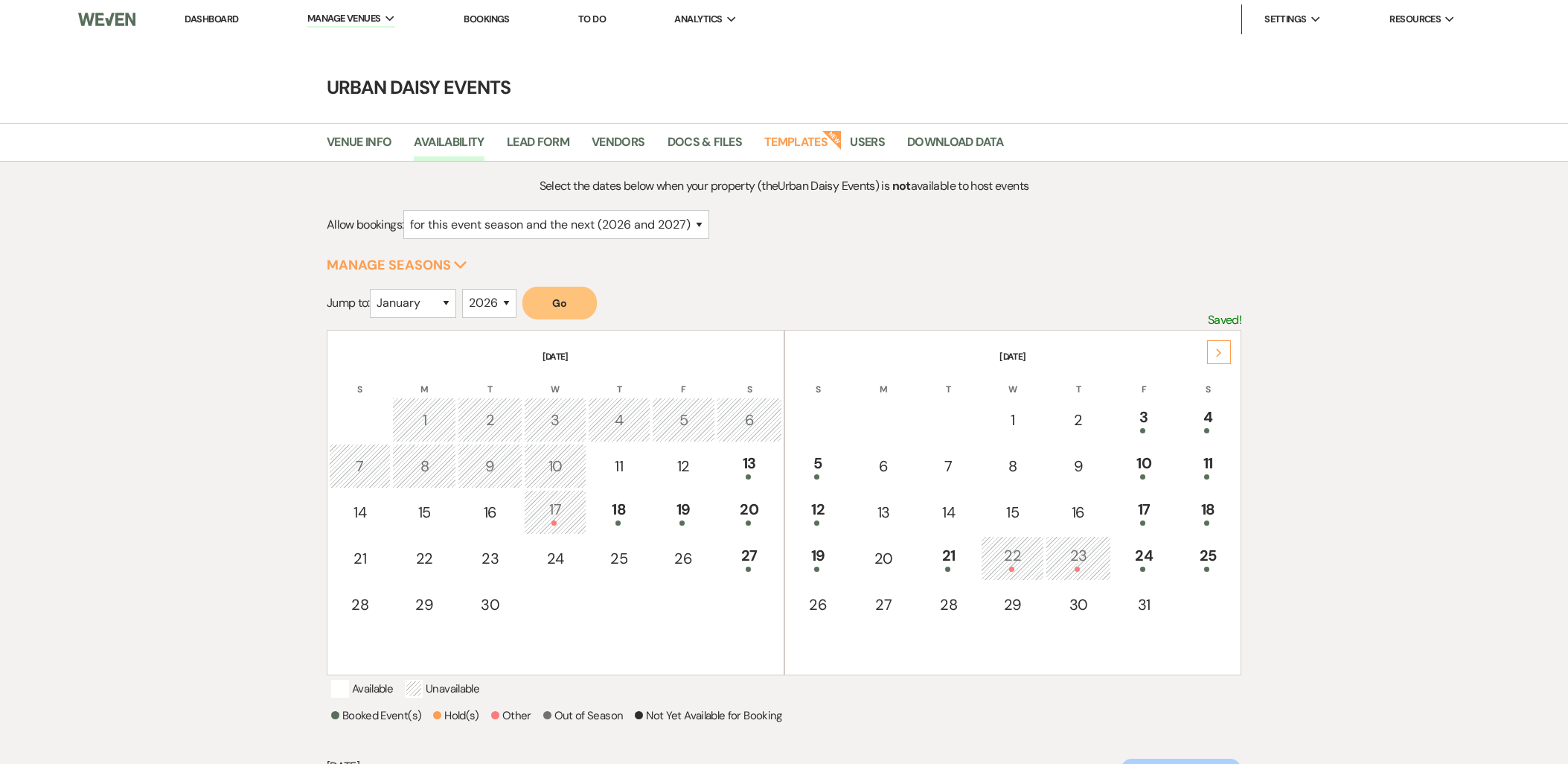
select select "2"
select select "2026"
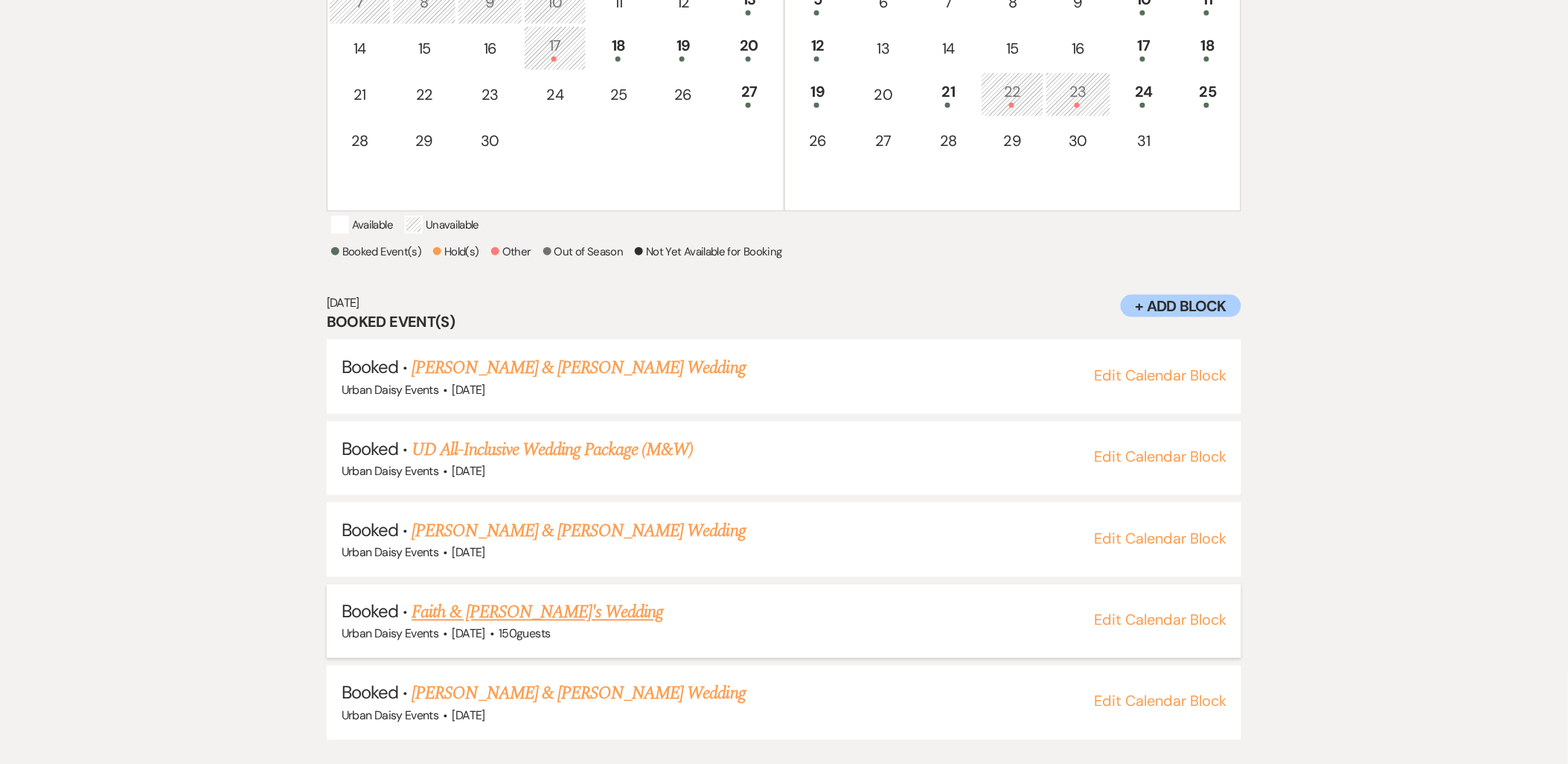
click at [491, 623] on link "Faith & [PERSON_NAME]'s Wedding" at bounding box center [537, 612] width 252 height 27
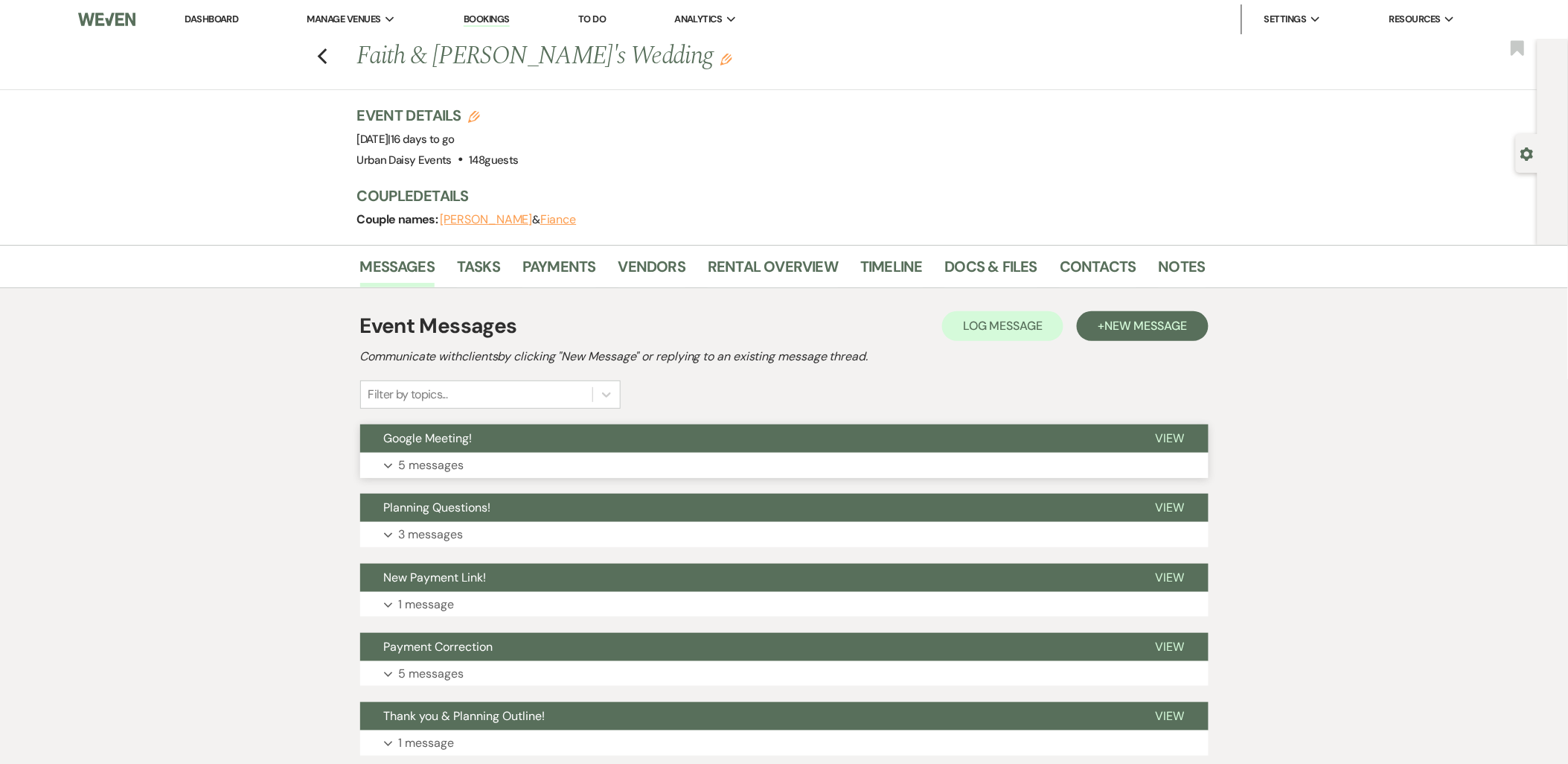
click at [427, 448] on button "Google Meeting!" at bounding box center [746, 438] width 771 height 28
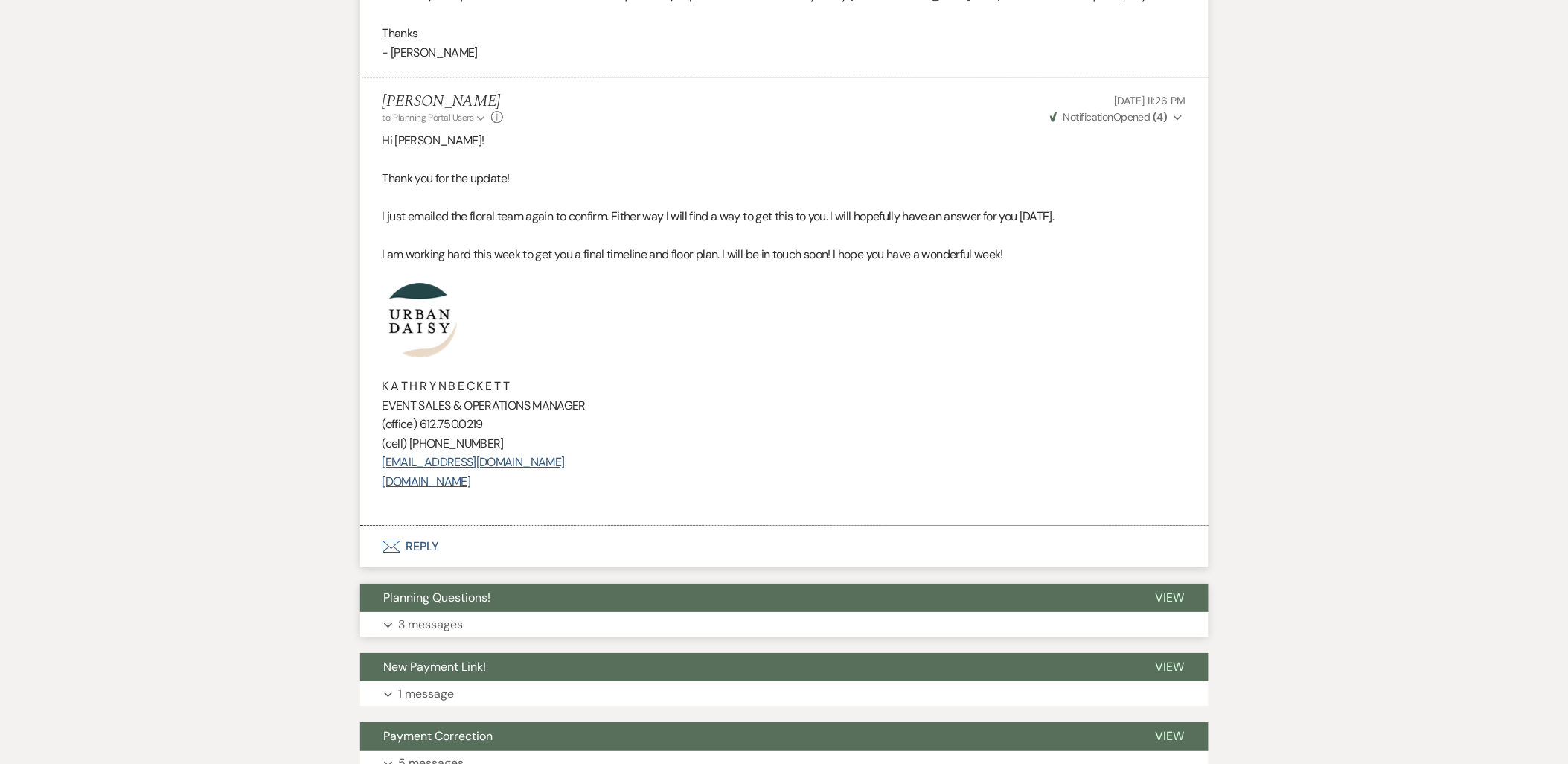
scroll to position [1572, 0]
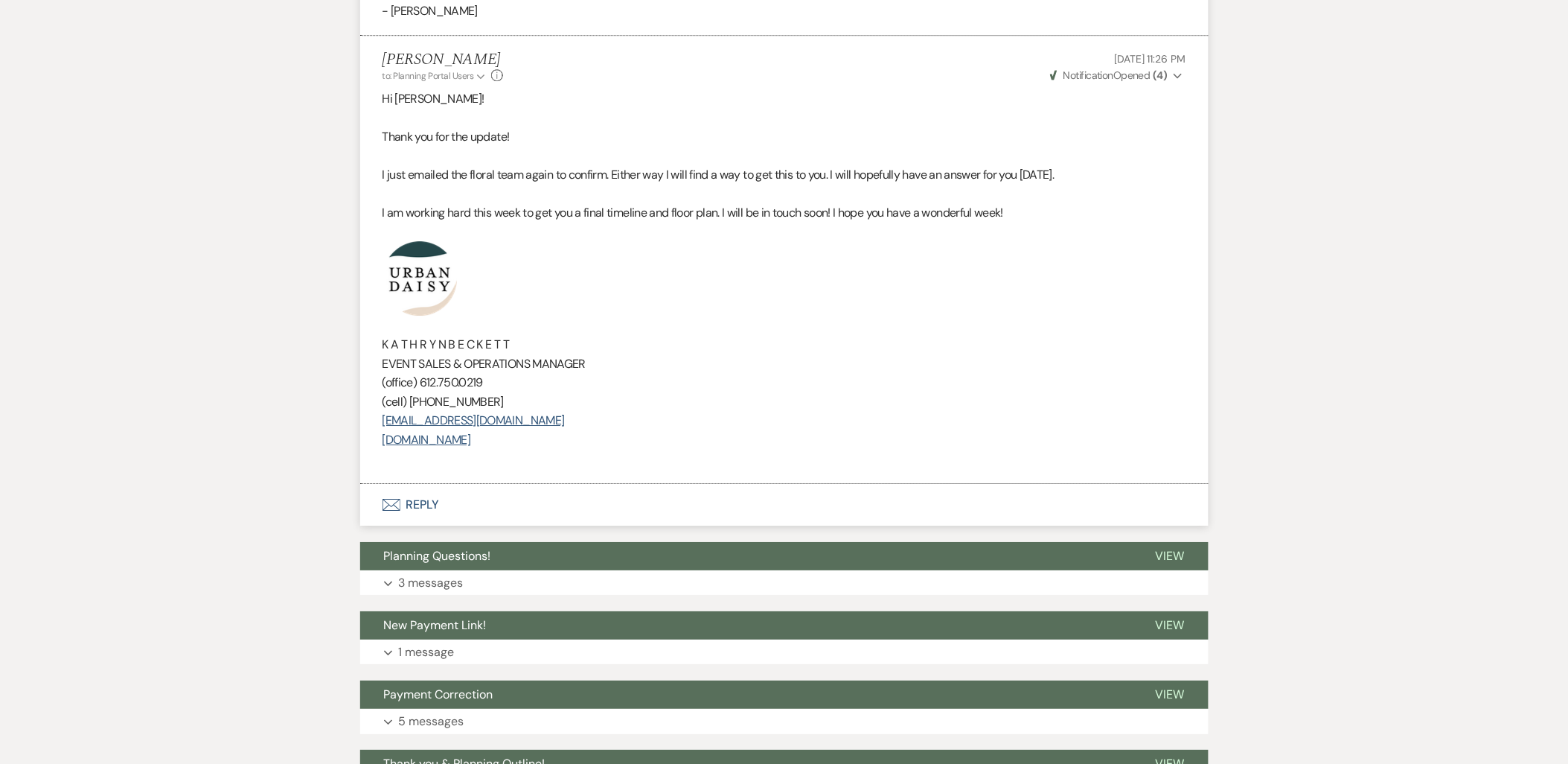
click at [384, 482] on li "[PERSON_NAME] to: Planning Portal Users Expand Info [DATE] 11:26 PM Weven Check…" at bounding box center [784, 259] width 848 height 448
click at [396, 509] on icon "Envelope" at bounding box center [391, 505] width 18 height 12
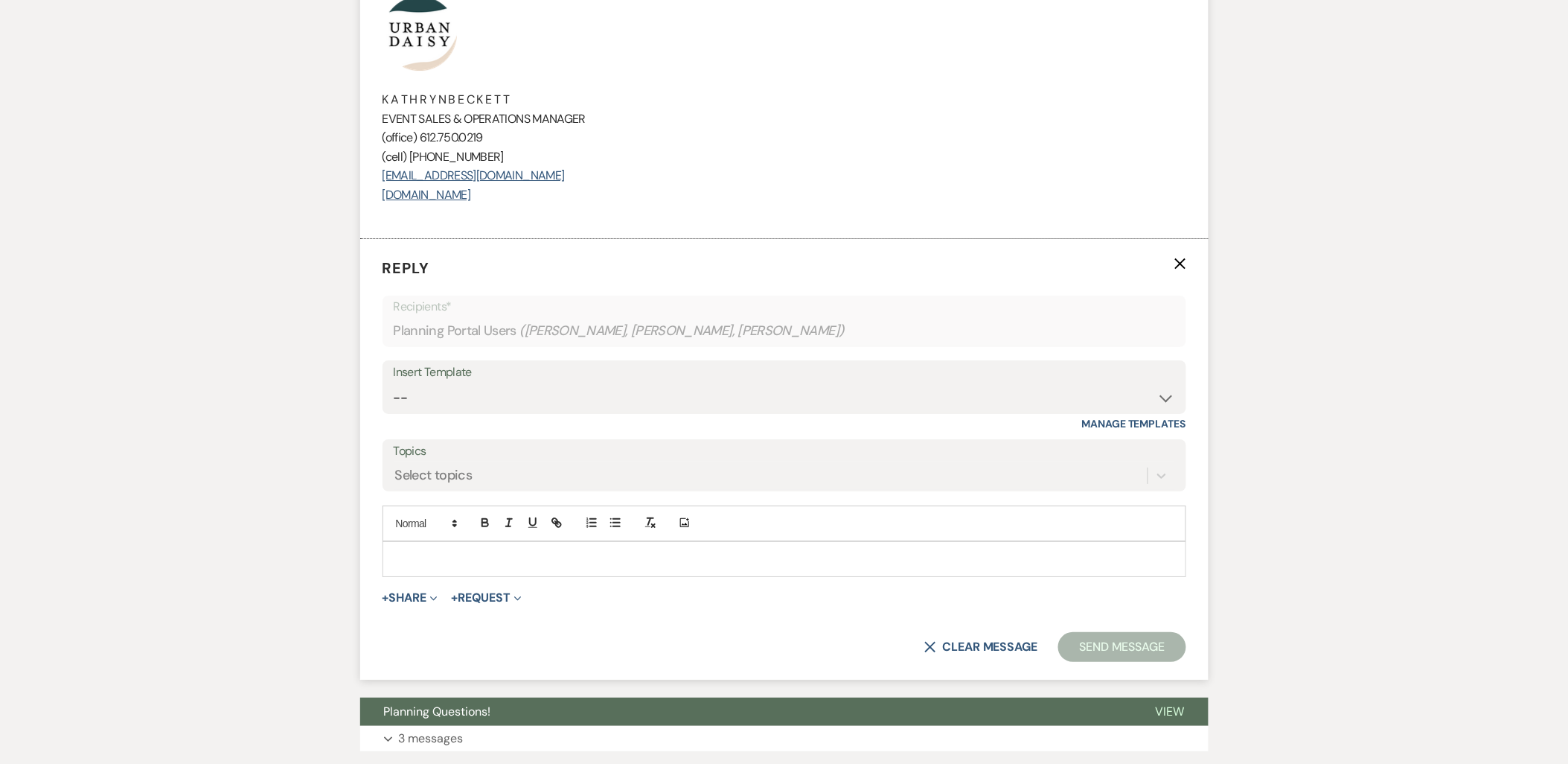
scroll to position [1828, 0]
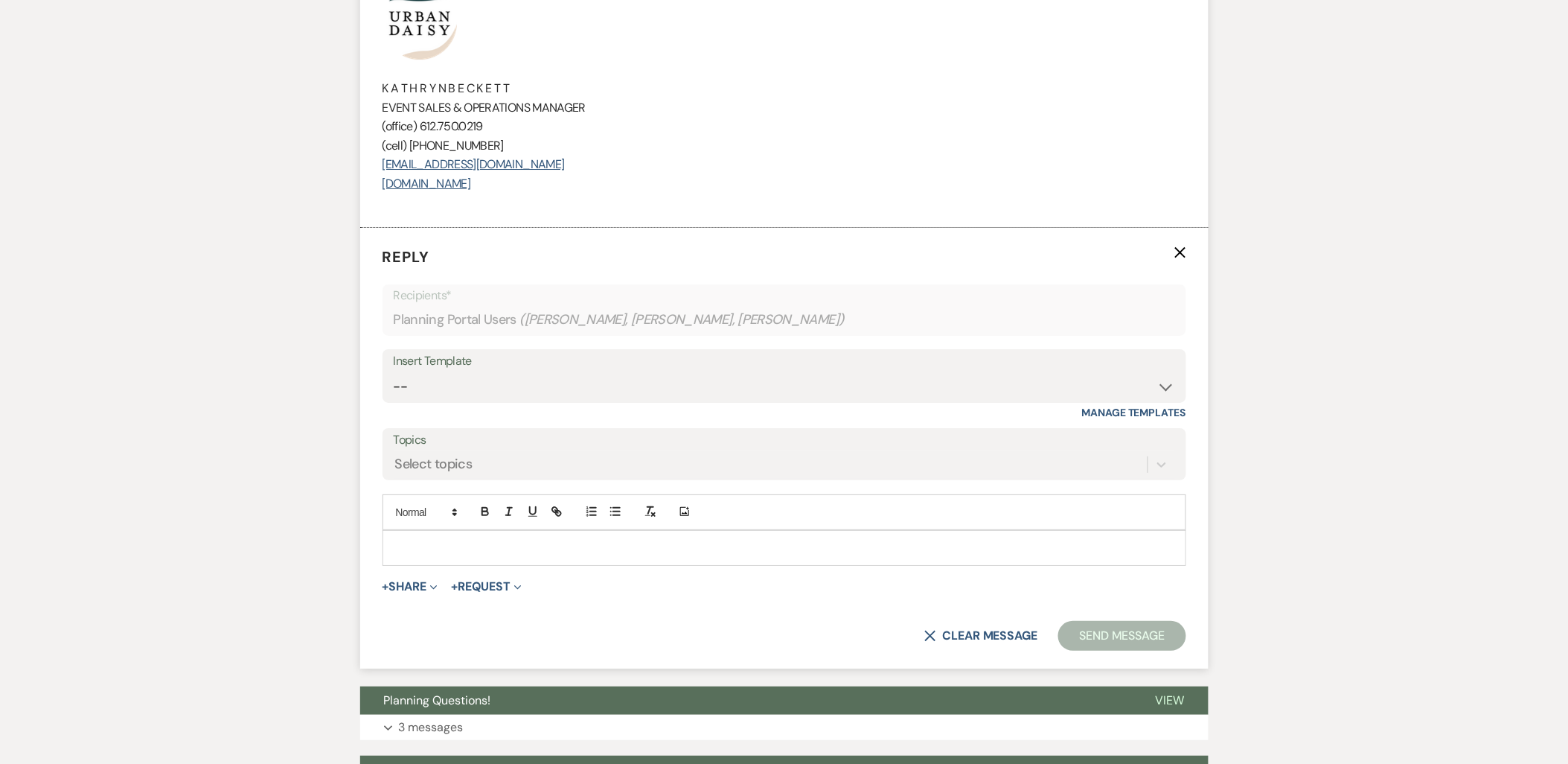
click at [414, 544] on p at bounding box center [784, 547] width 780 height 16
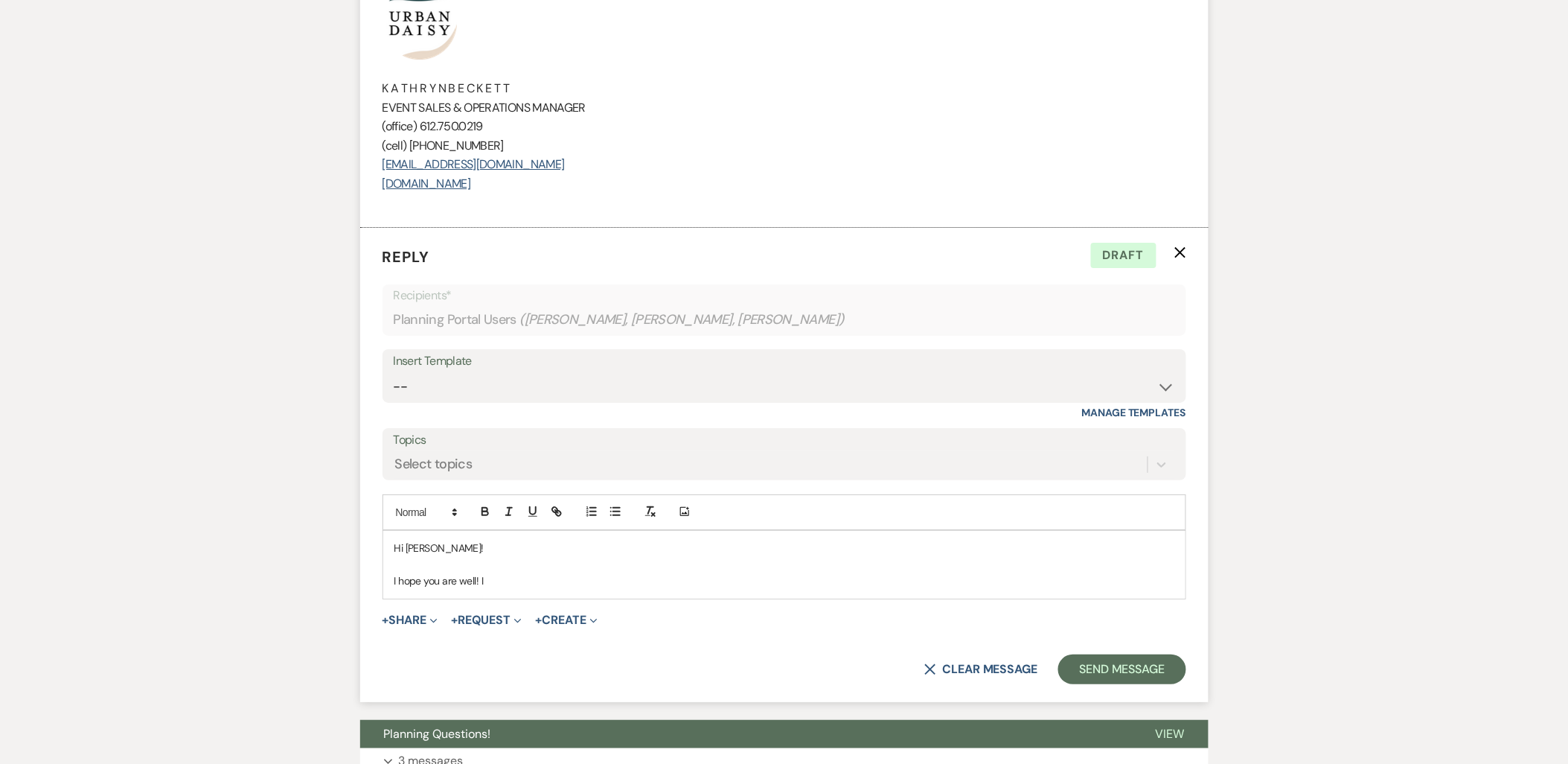
click at [571, 514] on div "Add Photo" at bounding box center [784, 512] width 803 height 36
click at [517, 580] on p "I hope you are well! I" at bounding box center [784, 580] width 780 height 16
